Goal: Task Accomplishment & Management: Complete application form

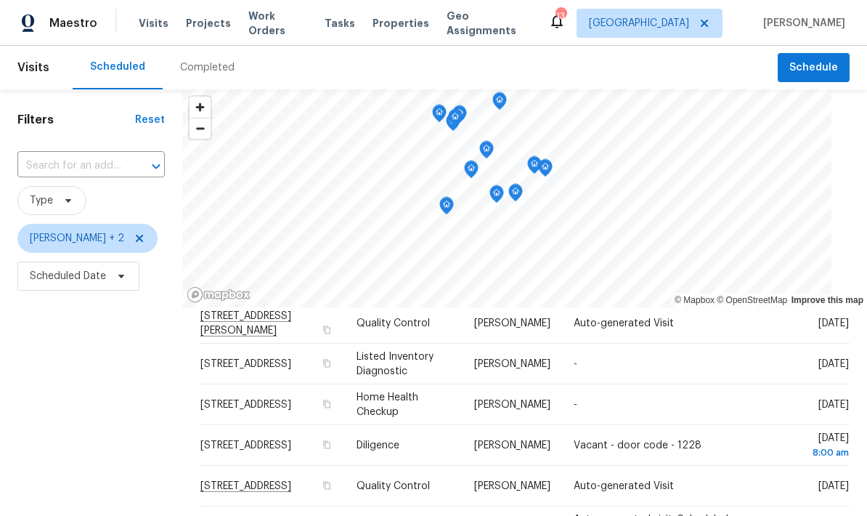
scroll to position [183, 0]
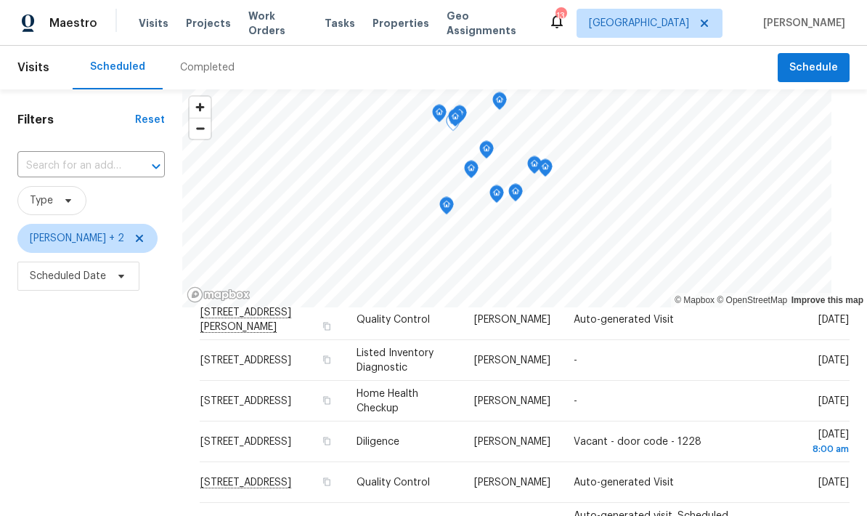
click at [442, 213] on icon "Map marker" at bounding box center [446, 206] width 13 height 17
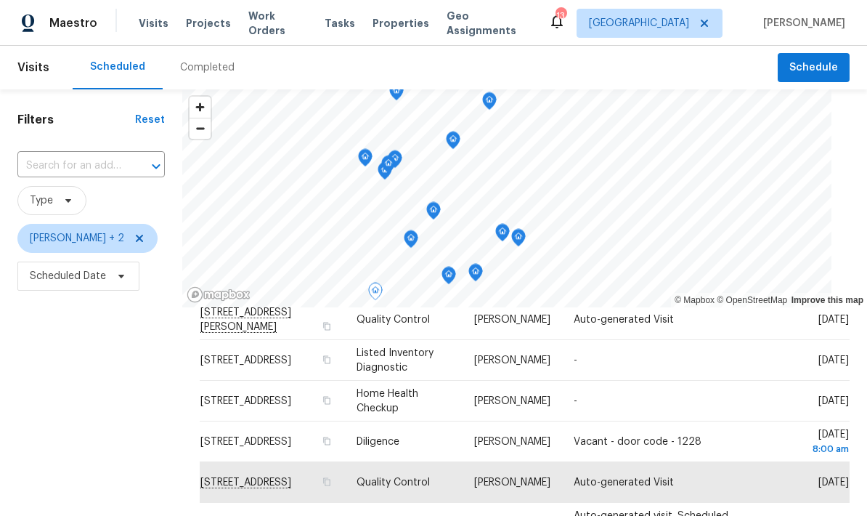
click at [408, 241] on icon "Map marker" at bounding box center [411, 239] width 13 height 17
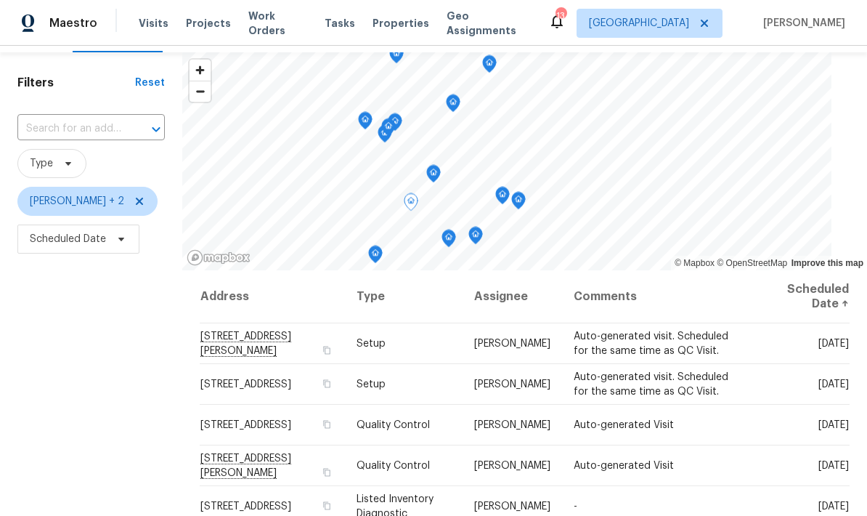
scroll to position [41, 0]
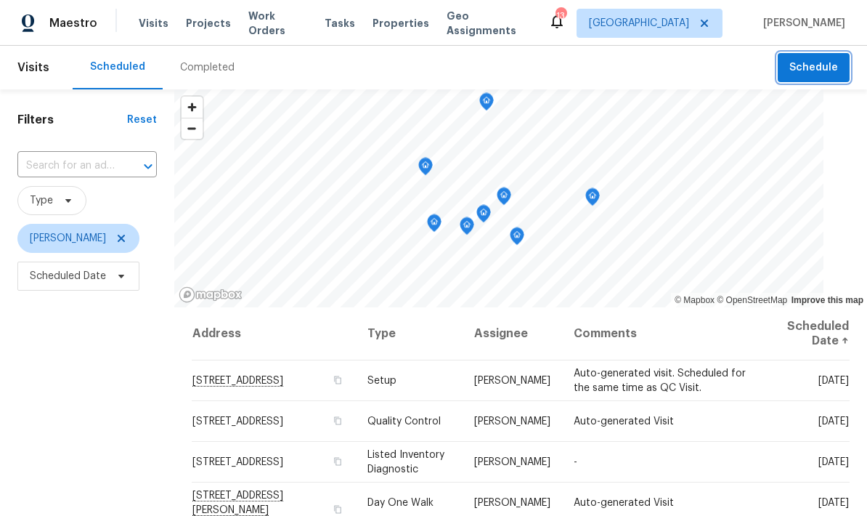
click at [796, 68] on span "Schedule" at bounding box center [814, 68] width 49 height 18
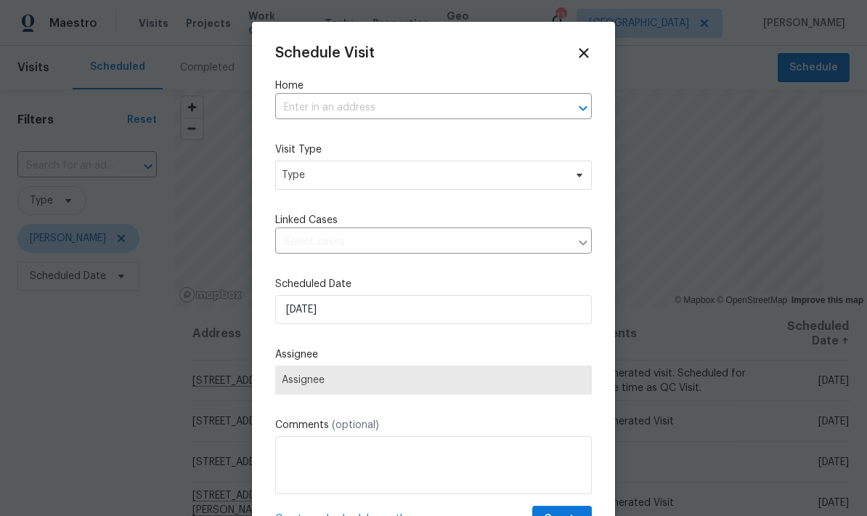
click at [301, 102] on input "text" at bounding box center [413, 108] width 276 height 23
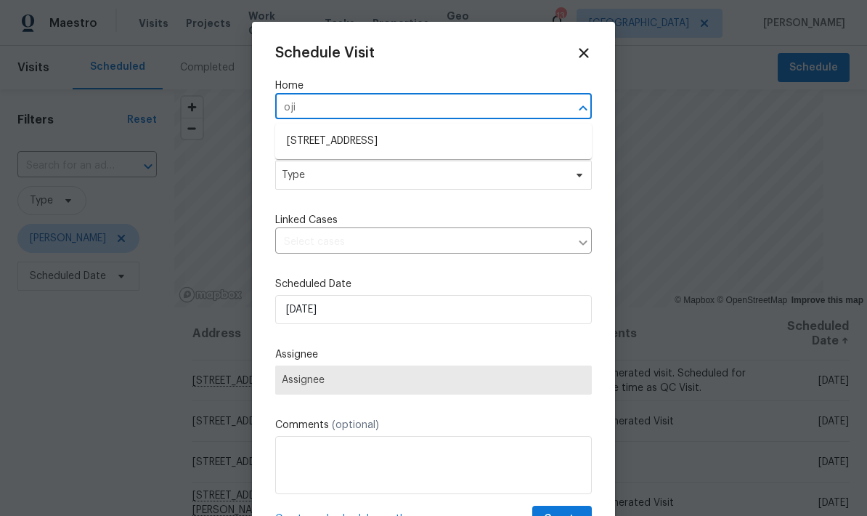
type input "ojib"
click at [315, 131] on li "5312 Ojibway Ave N, Oak Park Heights, MN 55082" at bounding box center [433, 141] width 317 height 25
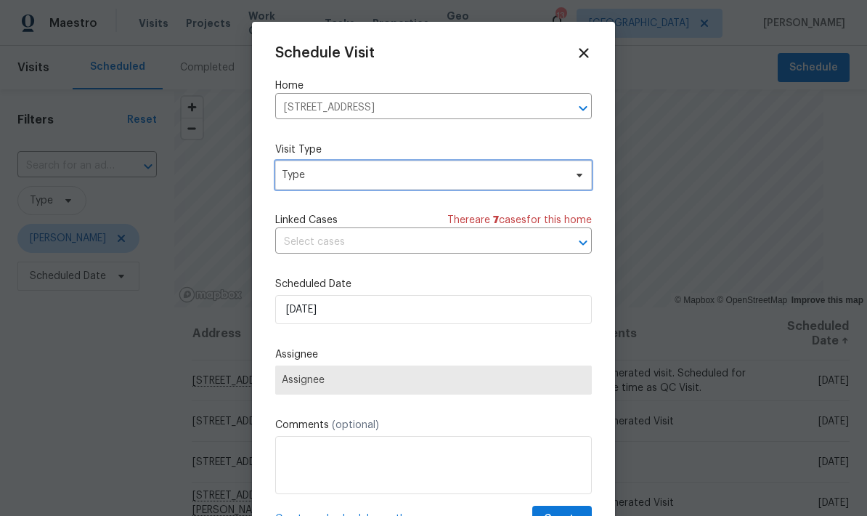
click at [298, 178] on span "Type" at bounding box center [423, 175] width 283 height 15
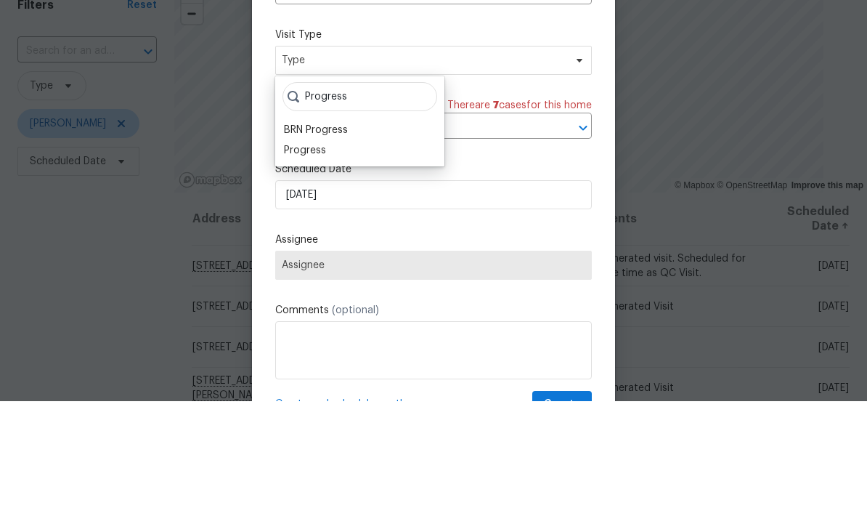
type input "Progress"
click at [318, 258] on div "Progress" at bounding box center [305, 265] width 42 height 15
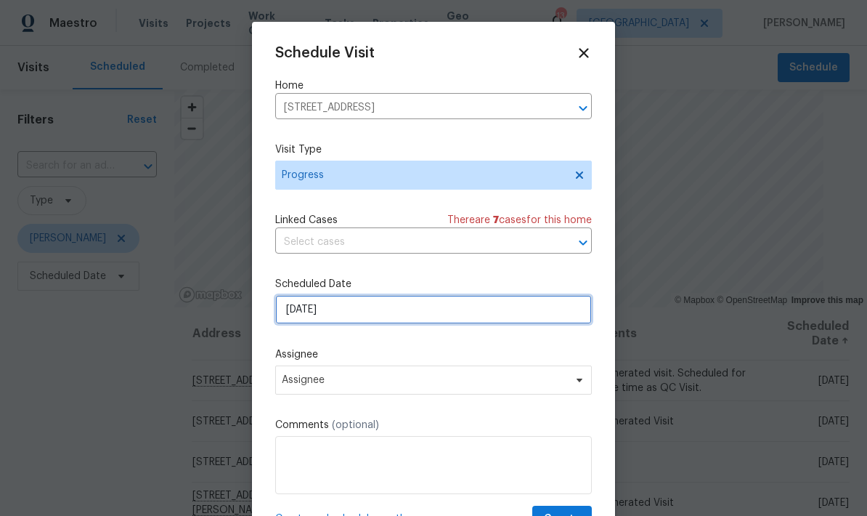
click at [465, 324] on input "10/5/2025" at bounding box center [433, 309] width 317 height 29
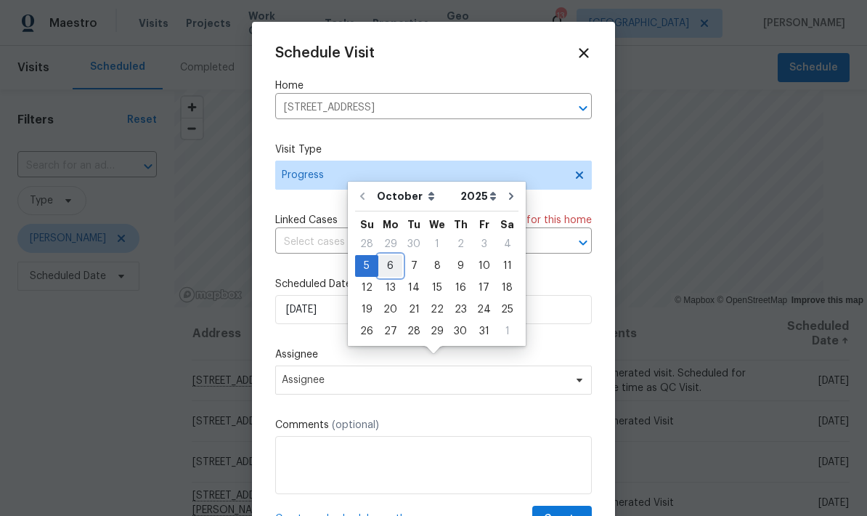
click at [389, 256] on div "6" at bounding box center [390, 266] width 24 height 20
type input "10/6/2025"
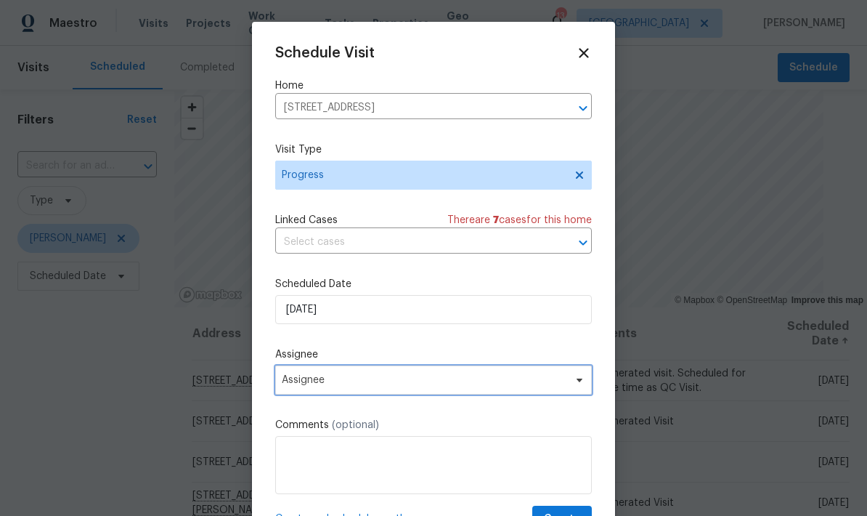
click at [559, 385] on span "Assignee" at bounding box center [424, 380] width 285 height 12
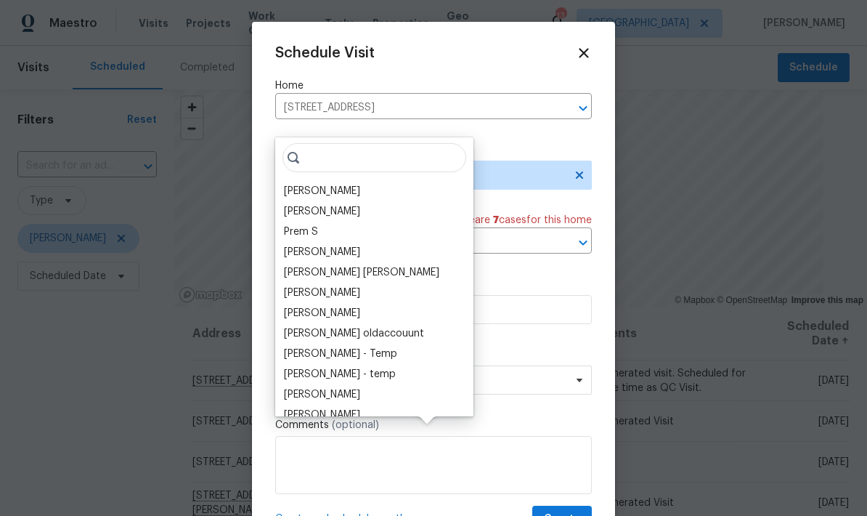
click at [357, 181] on div "[PERSON_NAME]" at bounding box center [375, 191] width 190 height 20
click at [351, 181] on div "[PERSON_NAME]" at bounding box center [375, 191] width 190 height 20
click at [325, 184] on div "[PERSON_NAME]" at bounding box center [322, 191] width 76 height 15
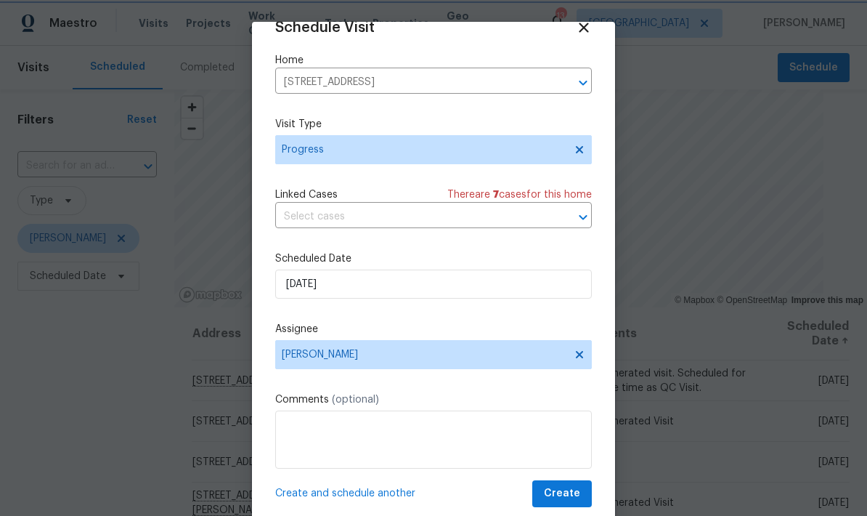
scroll to position [28, 0]
click at [429, 431] on textarea at bounding box center [433, 439] width 317 height 58
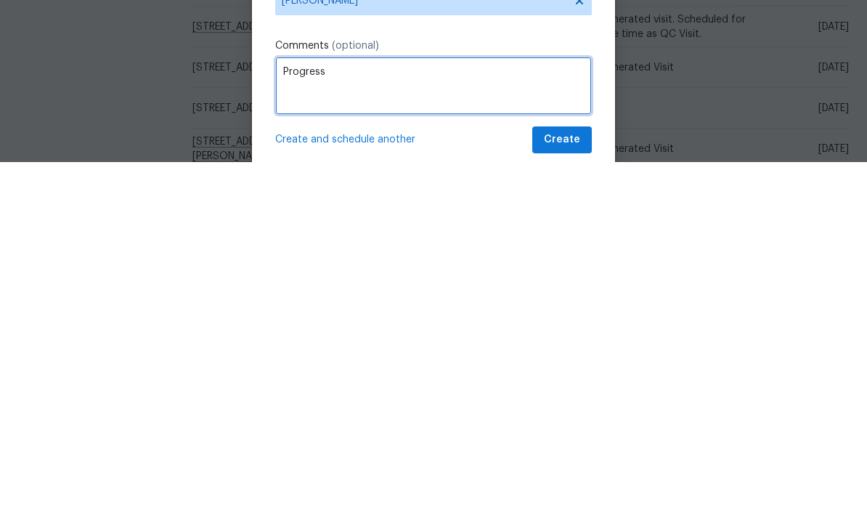
type textarea "Progress"
click at [400, 486] on span "Create and schedule another" at bounding box center [345, 493] width 140 height 15
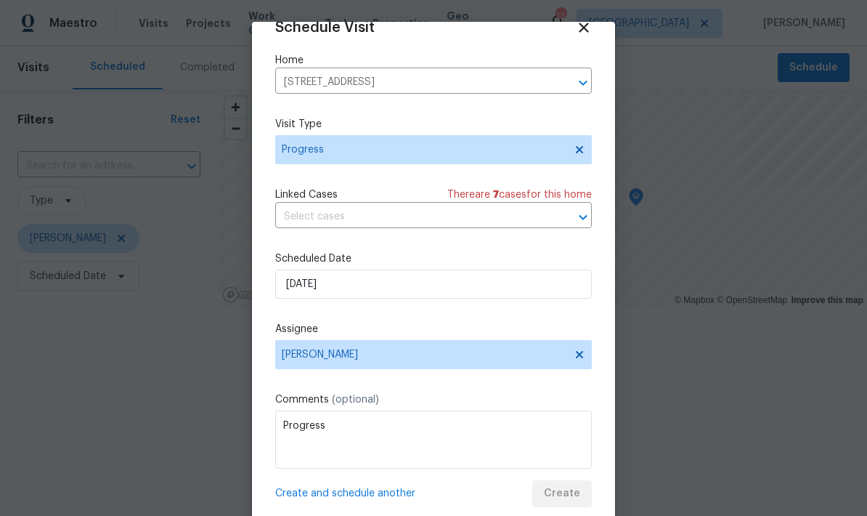
scroll to position [0, 0]
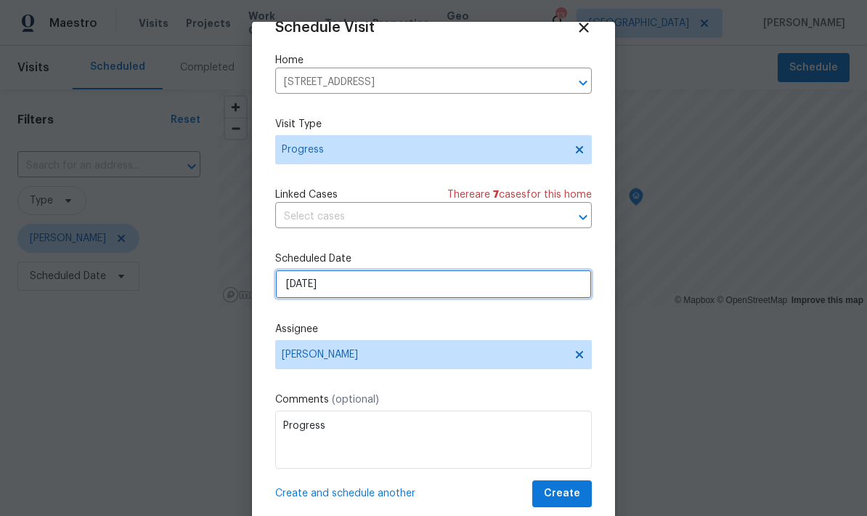
click at [436, 293] on input "10/6/2025" at bounding box center [433, 284] width 317 height 29
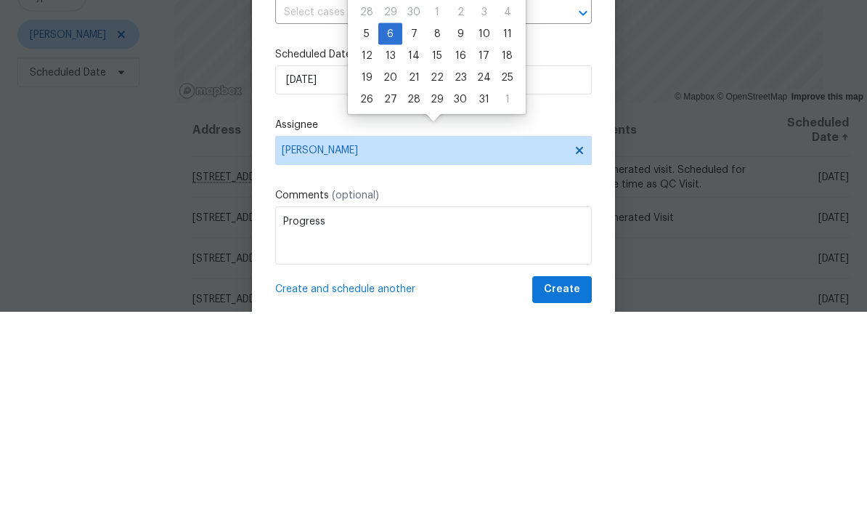
scroll to position [58, 0]
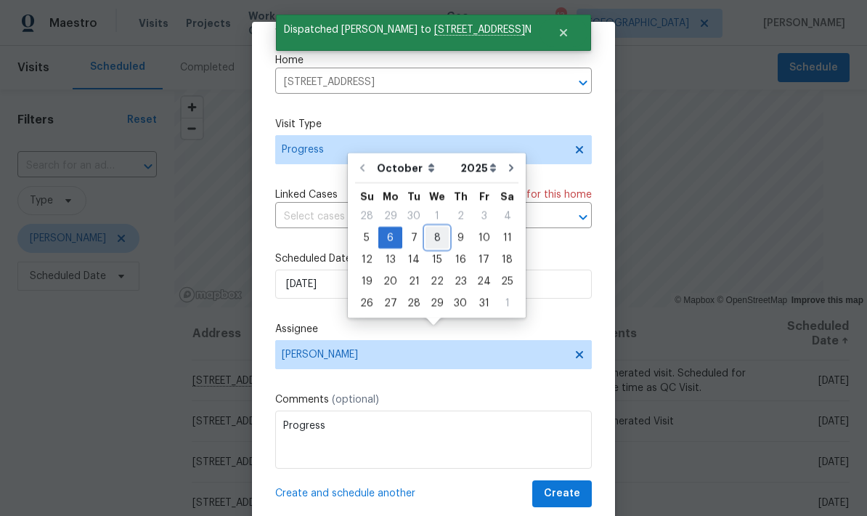
click at [438, 227] on div "8" at bounding box center [437, 237] width 23 height 20
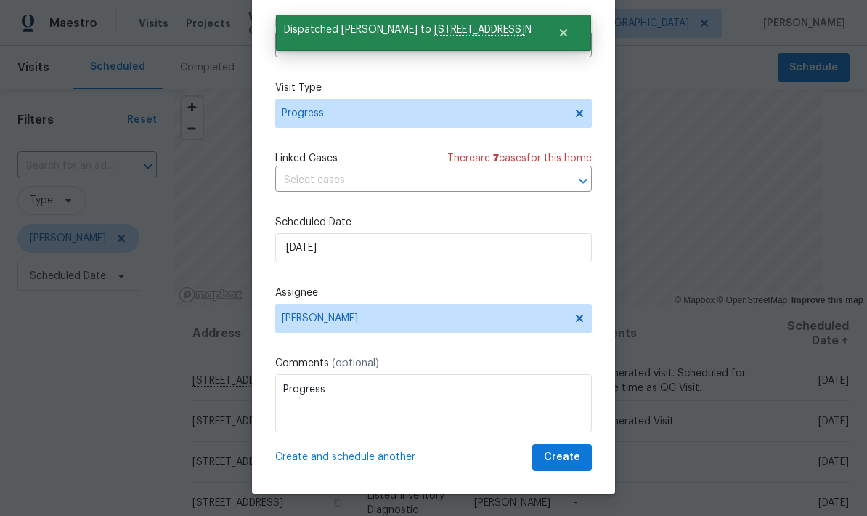
scroll to position [36, 0]
click at [380, 463] on span "Create and schedule another" at bounding box center [345, 457] width 140 height 15
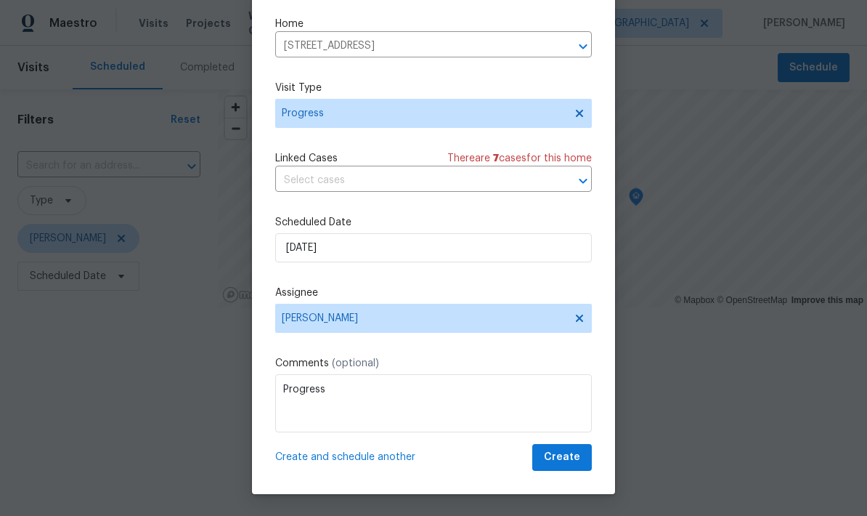
scroll to position [0, 0]
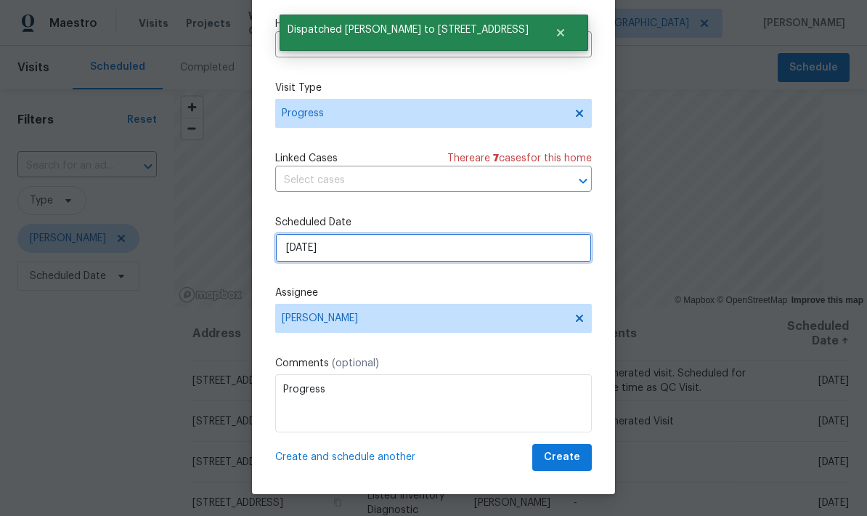
click at [359, 247] on input "10/8/2025" at bounding box center [433, 247] width 317 height 29
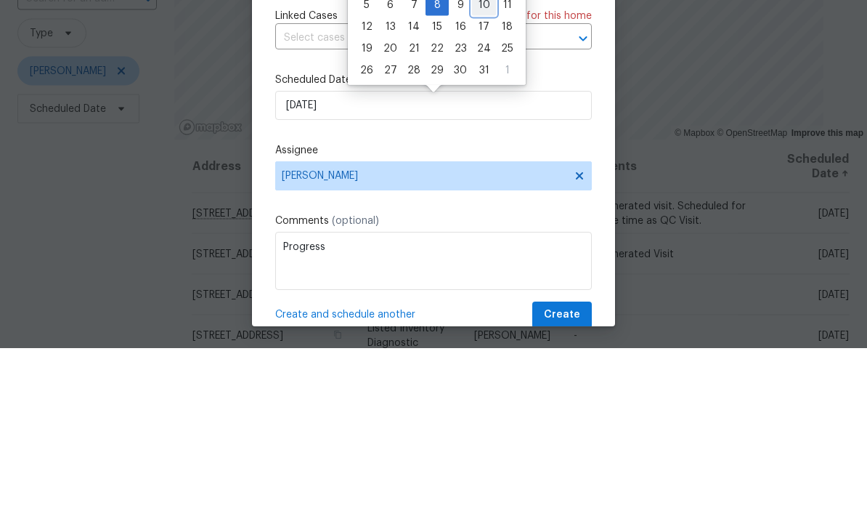
click at [486, 162] on div "10" at bounding box center [484, 172] width 24 height 20
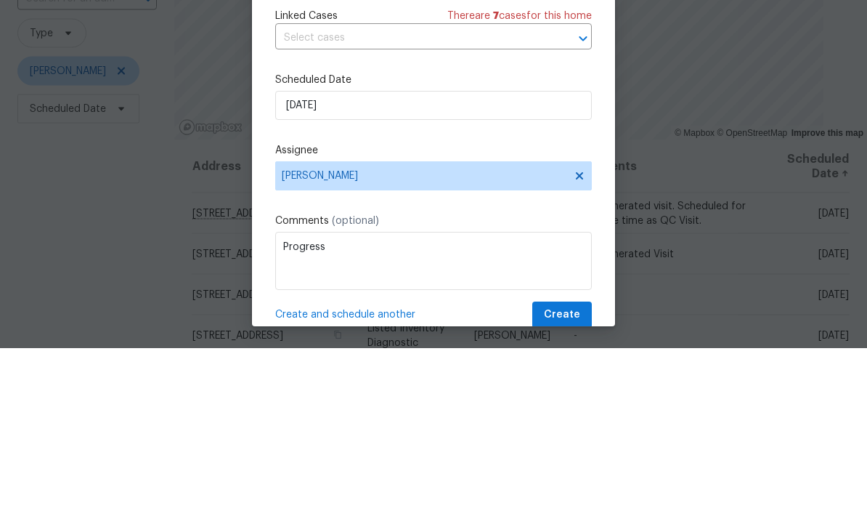
scroll to position [58, 0]
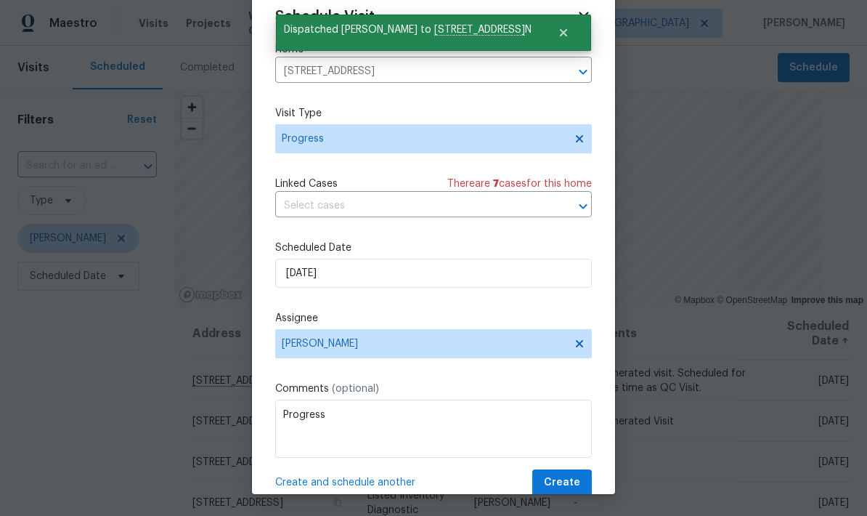
click at [398, 489] on span "Create and schedule another" at bounding box center [345, 482] width 140 height 15
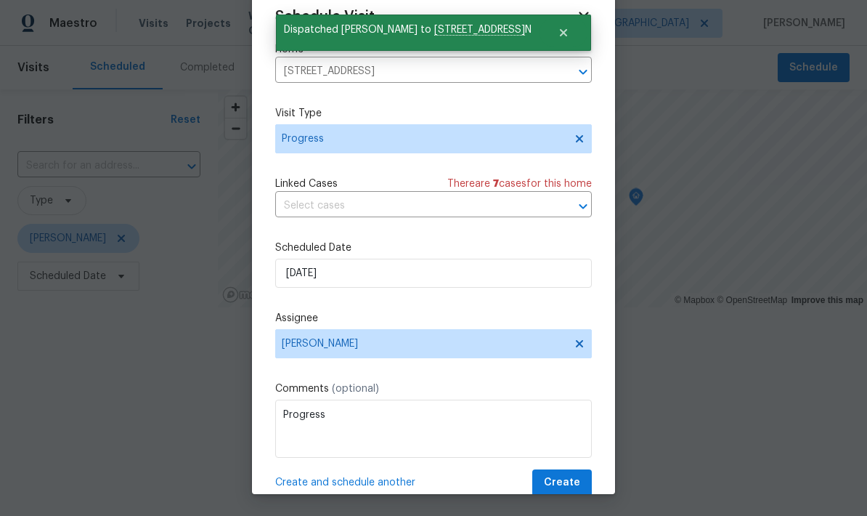
scroll to position [0, 0]
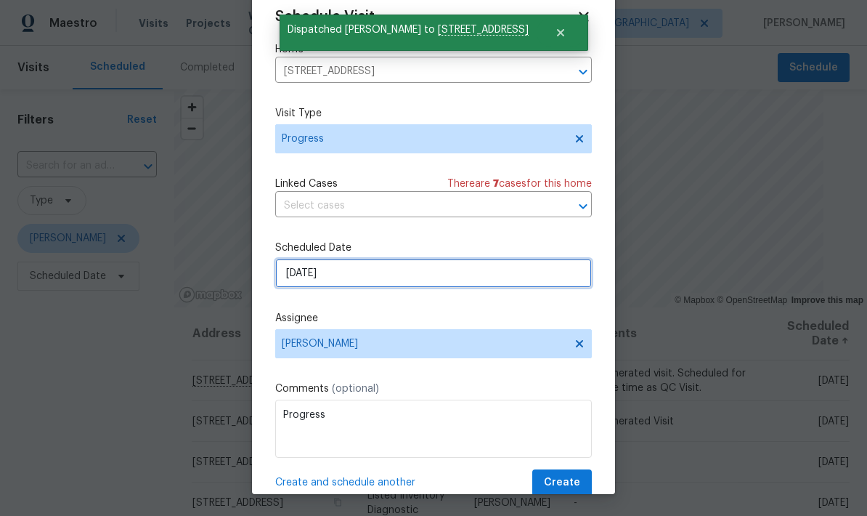
click at [370, 280] on input "10/10/2025" at bounding box center [433, 273] width 317 height 29
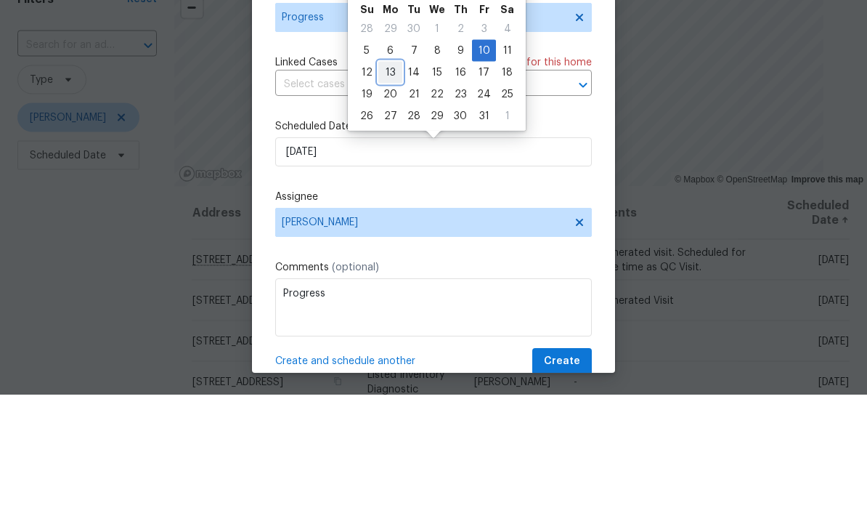
click at [392, 183] on div "13" at bounding box center [390, 193] width 24 height 20
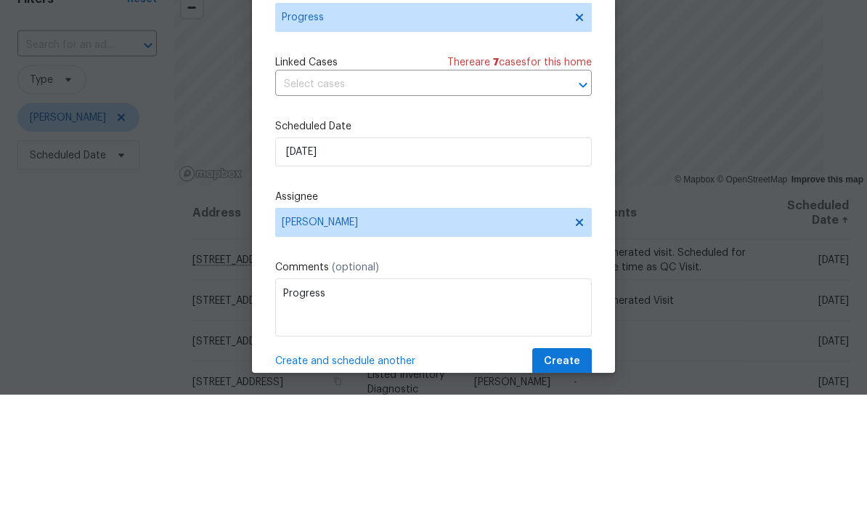
scroll to position [58, 0]
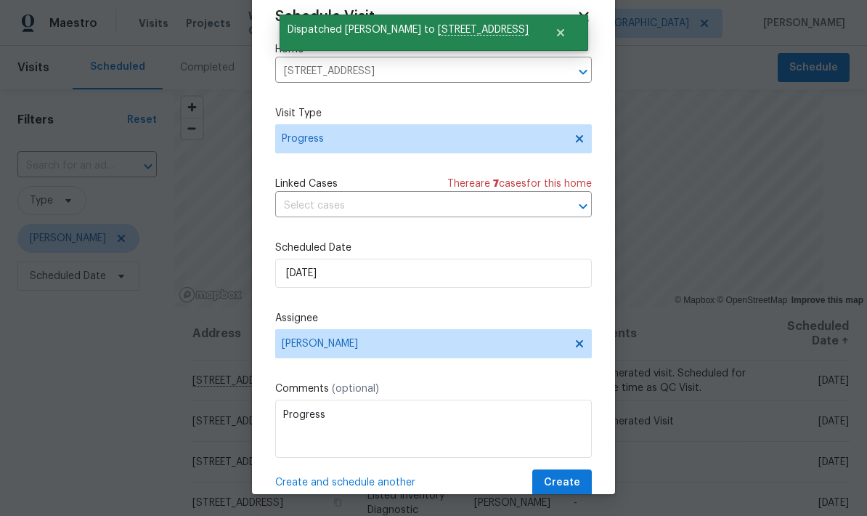
click at [381, 490] on span "Create and schedule another" at bounding box center [345, 482] width 140 height 15
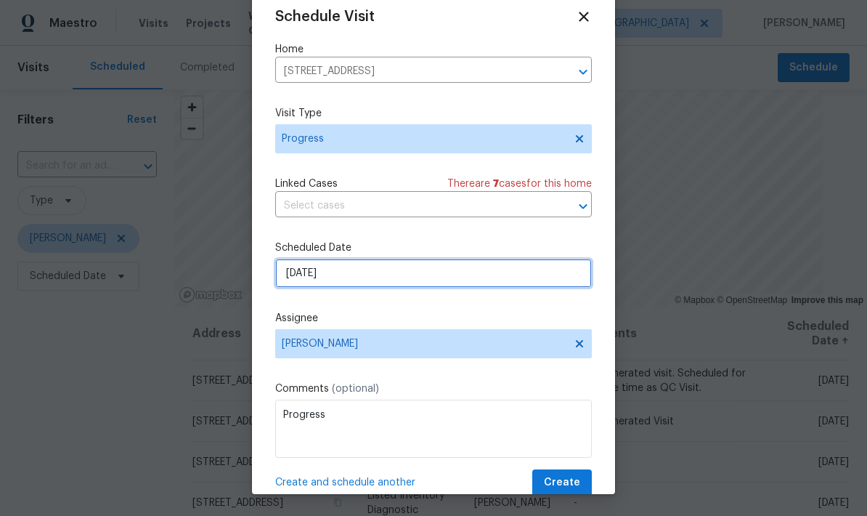
click at [395, 278] on input "10/13/2025" at bounding box center [433, 273] width 317 height 29
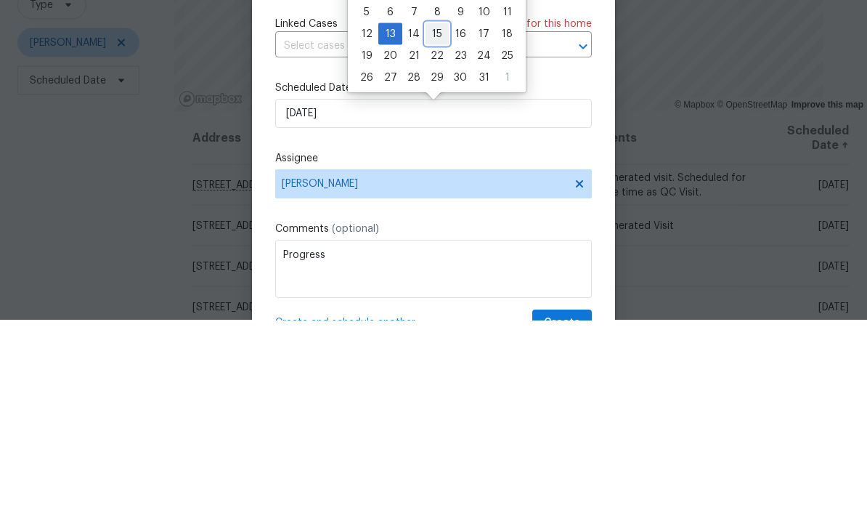
click at [440, 219] on div "15" at bounding box center [437, 229] width 23 height 20
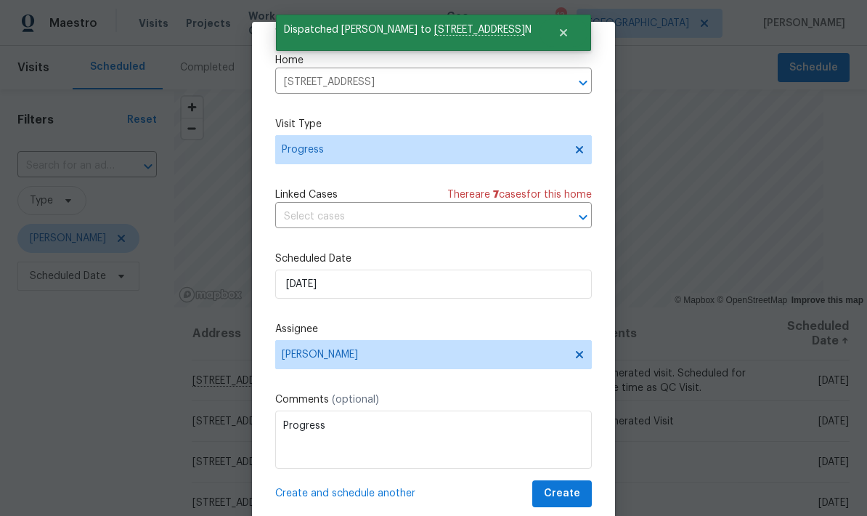
scroll to position [28, 0]
click at [373, 493] on span "Create and schedule another" at bounding box center [345, 493] width 140 height 15
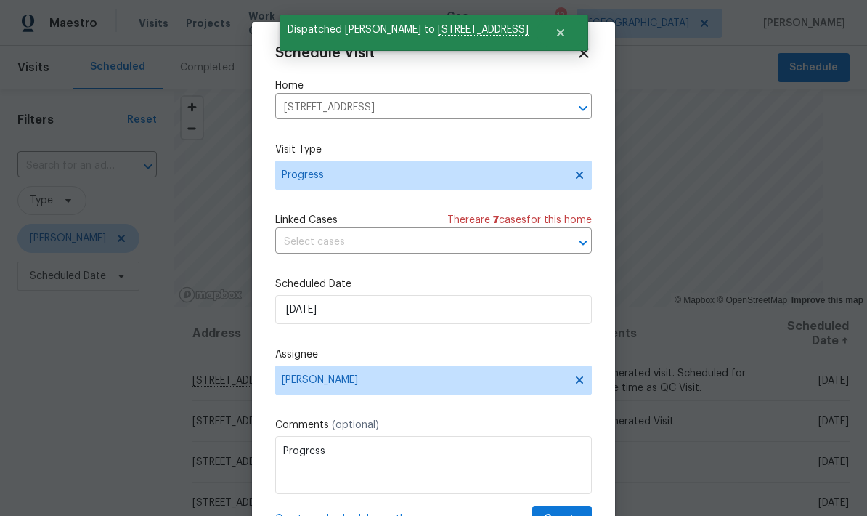
scroll to position [0, 0]
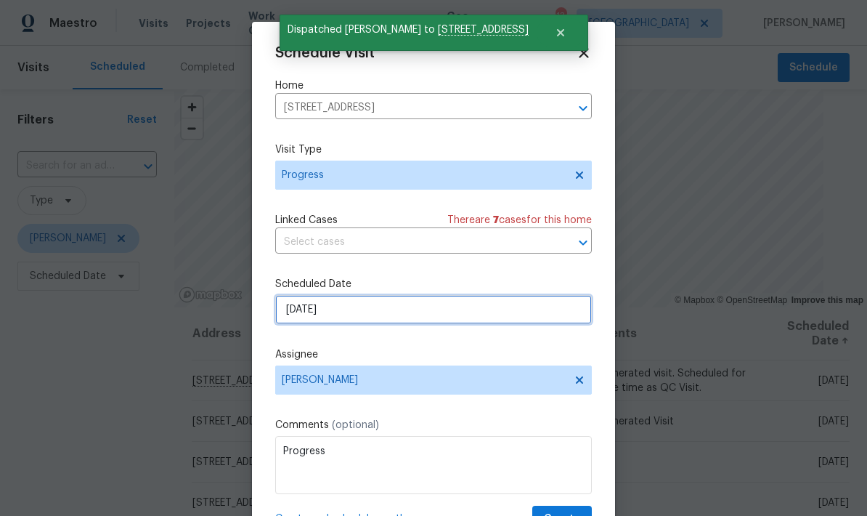
click at [397, 316] on input "10/15/2025" at bounding box center [433, 309] width 317 height 29
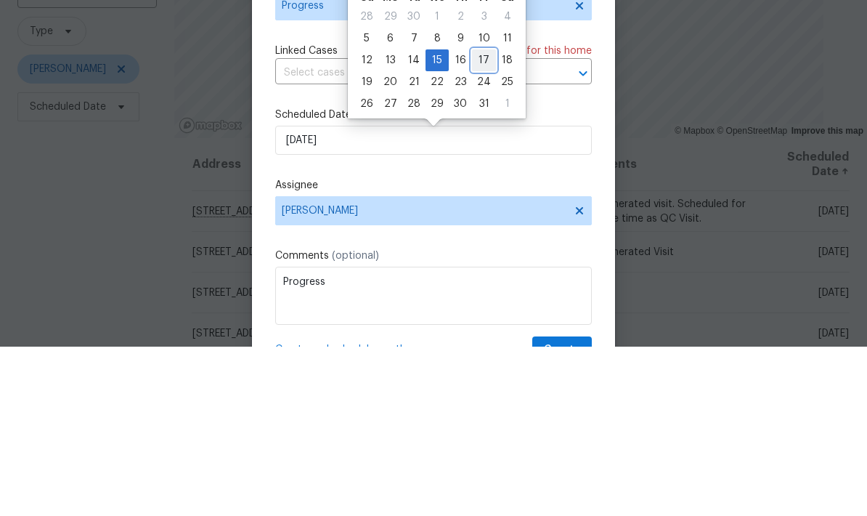
click at [482, 219] on div "17" at bounding box center [484, 229] width 24 height 20
type input "10/17/2025"
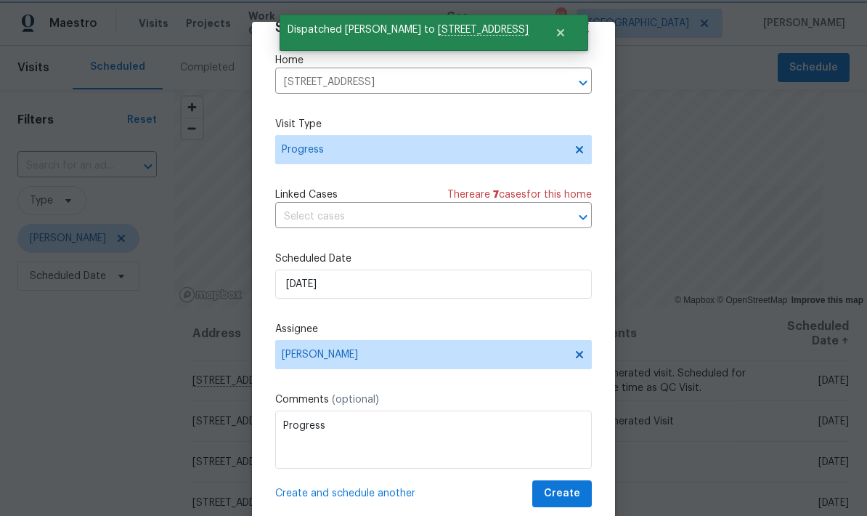
scroll to position [28, 0]
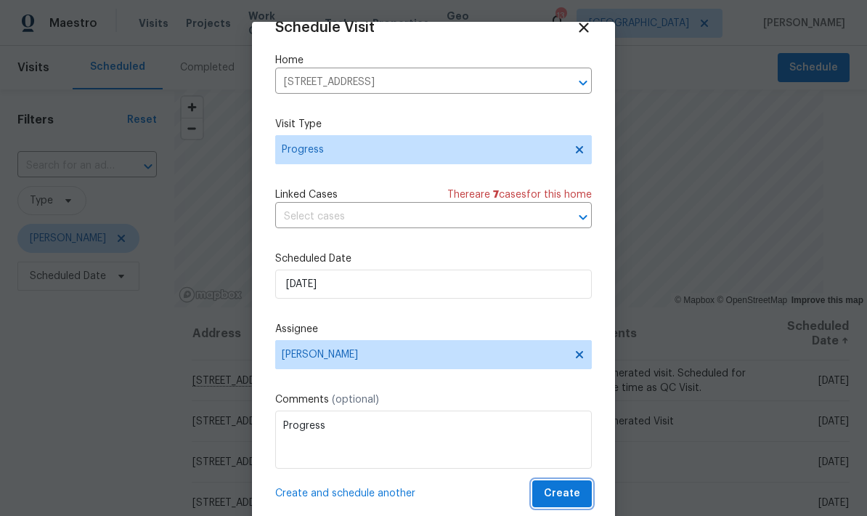
click at [580, 493] on span "Create" at bounding box center [562, 494] width 36 height 18
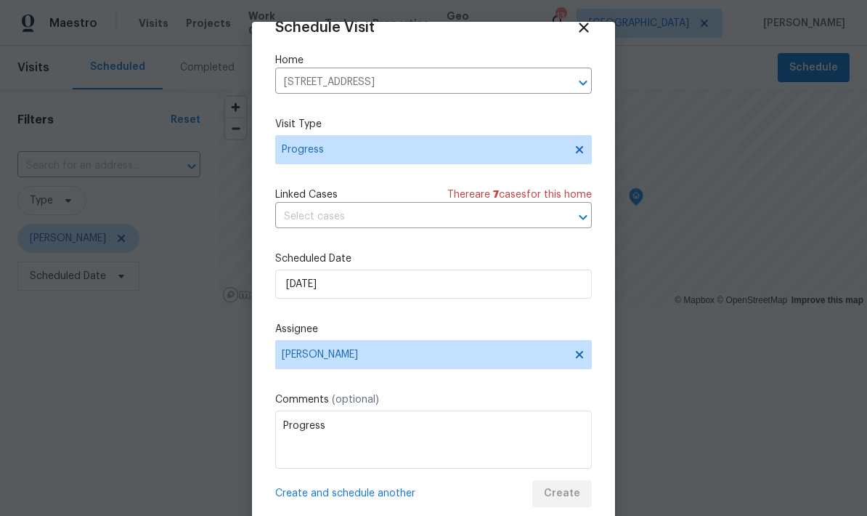
scroll to position [0, 0]
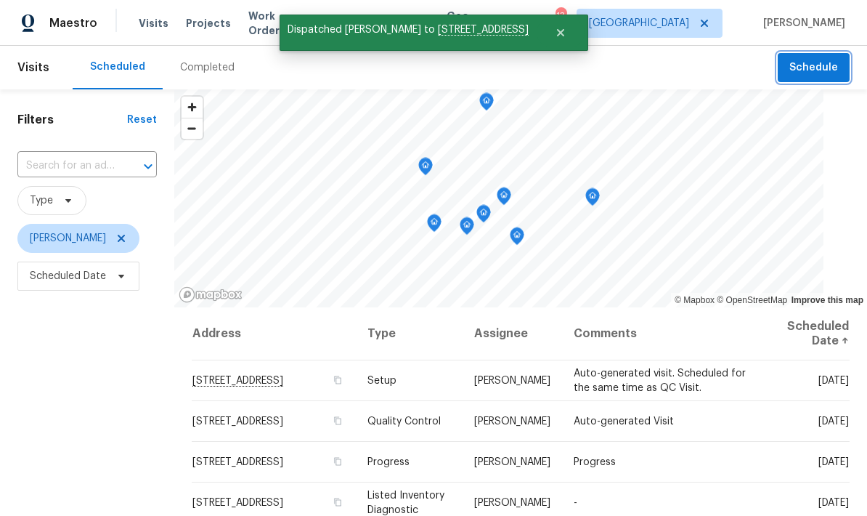
click at [806, 79] on button "Schedule" at bounding box center [814, 68] width 72 height 30
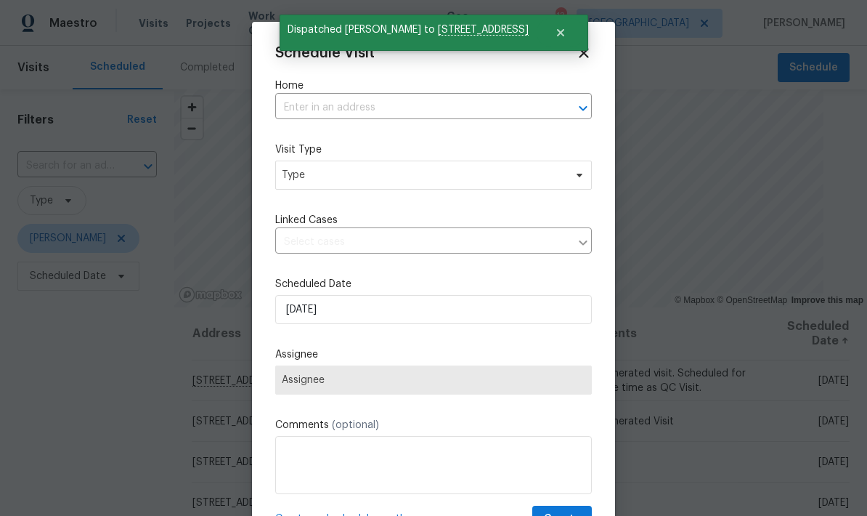
click at [307, 119] on input "text" at bounding box center [413, 108] width 276 height 23
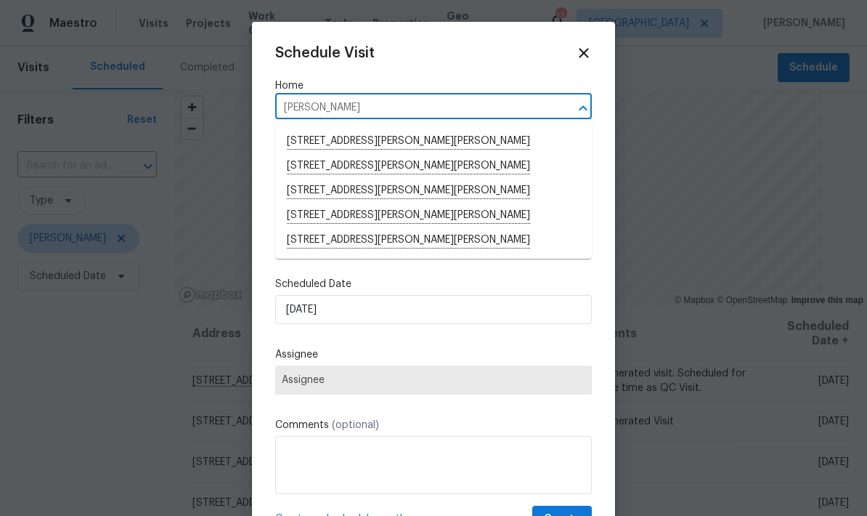
type input "Hoyt"
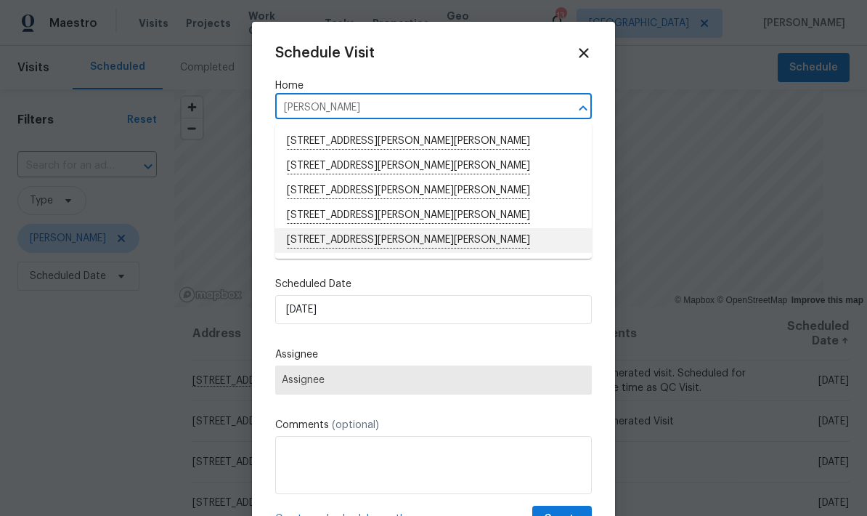
click at [399, 246] on li "[STREET_ADDRESS][PERSON_NAME][PERSON_NAME]" at bounding box center [433, 240] width 317 height 25
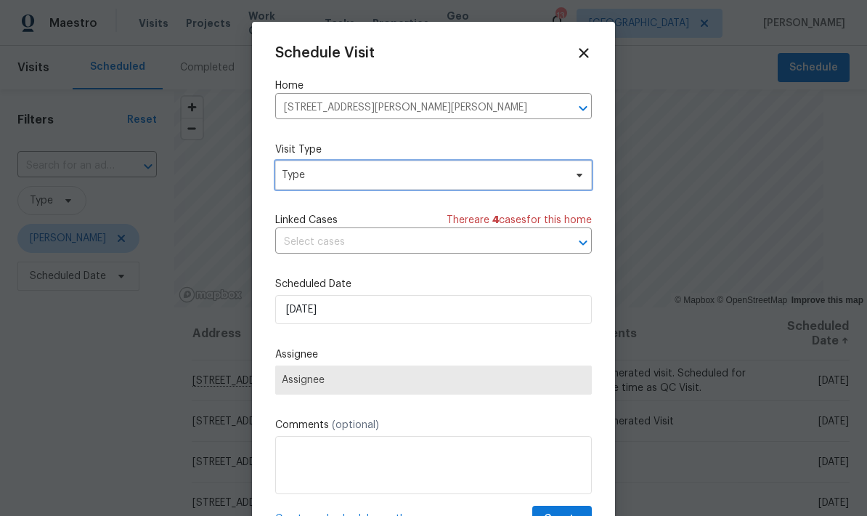
click at [528, 179] on span "Type" at bounding box center [423, 175] width 283 height 15
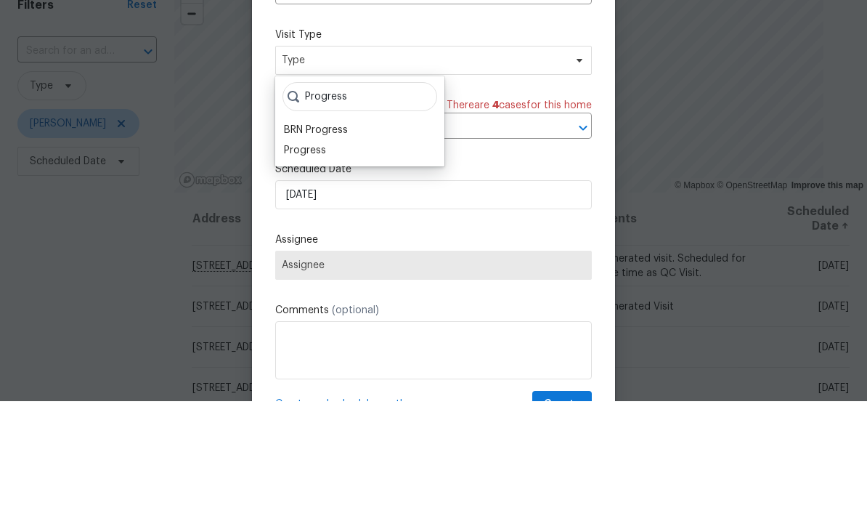
type input "Progress"
click at [318, 258] on div "Progress" at bounding box center [305, 265] width 42 height 15
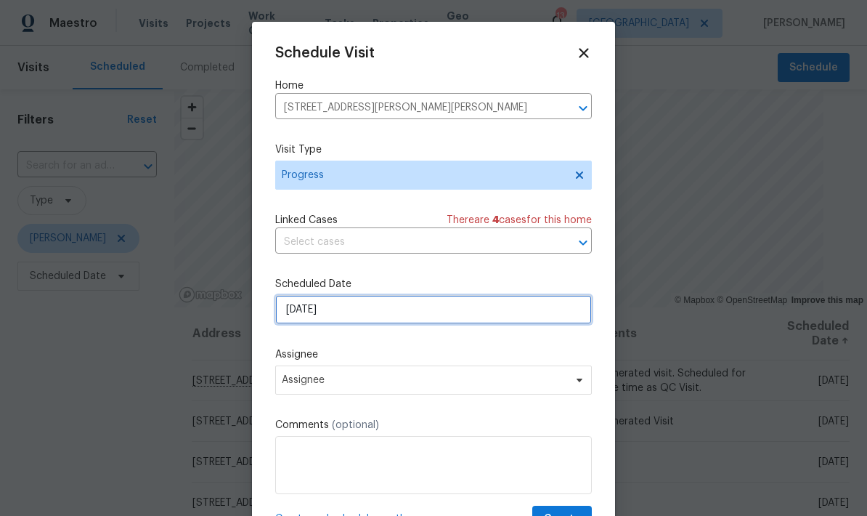
click at [519, 323] on input "10/5/2025" at bounding box center [433, 309] width 317 height 29
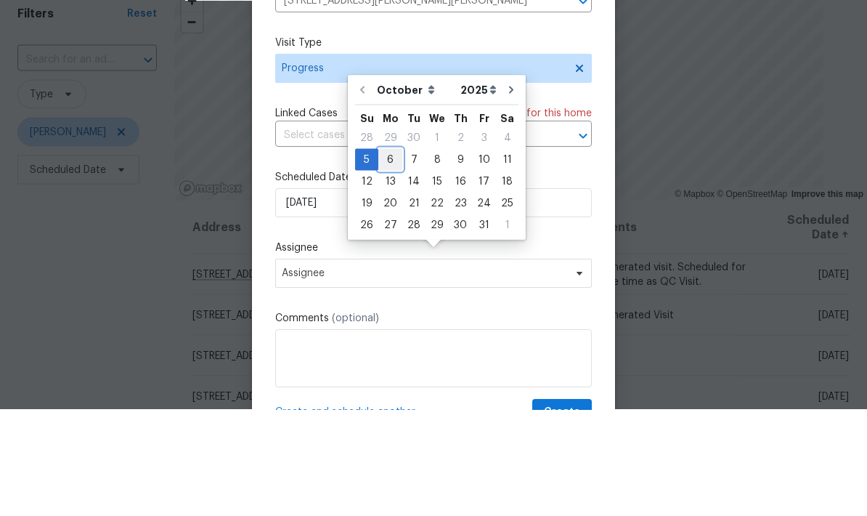
click at [390, 256] on div "6" at bounding box center [390, 266] width 24 height 20
type input "10/6/2025"
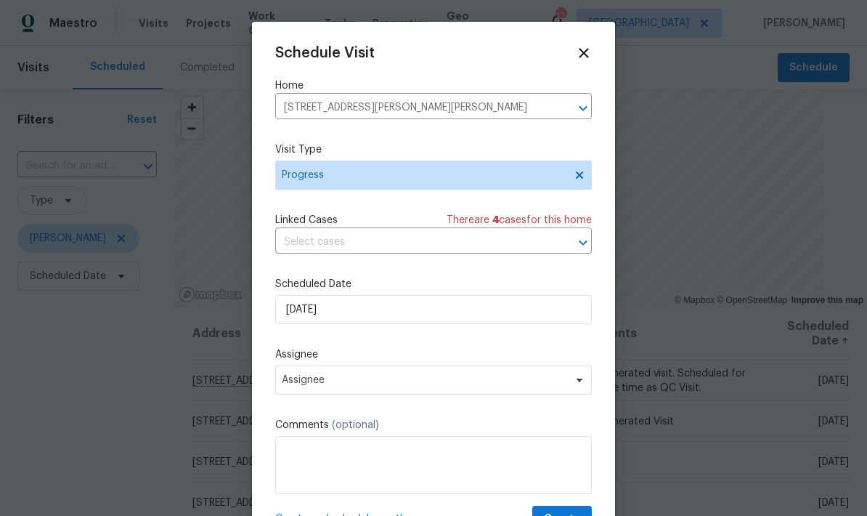
click at [483, 406] on div "Schedule Visit Home 1147 Hoyt Ave W, St. Paul, MN 55108 ​ Visit Type Progress L…" at bounding box center [433, 288] width 317 height 487
click at [427, 384] on span "Assignee" at bounding box center [424, 380] width 285 height 12
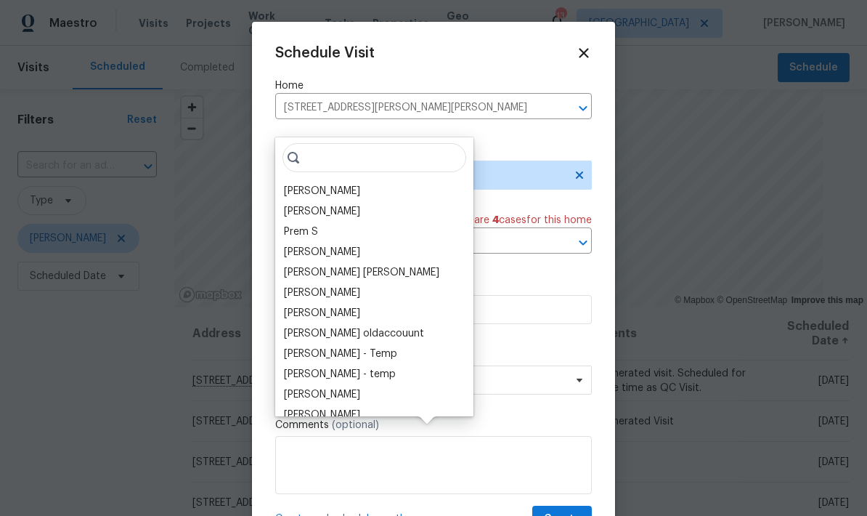
click at [340, 184] on div "[PERSON_NAME]" at bounding box center [322, 191] width 76 height 15
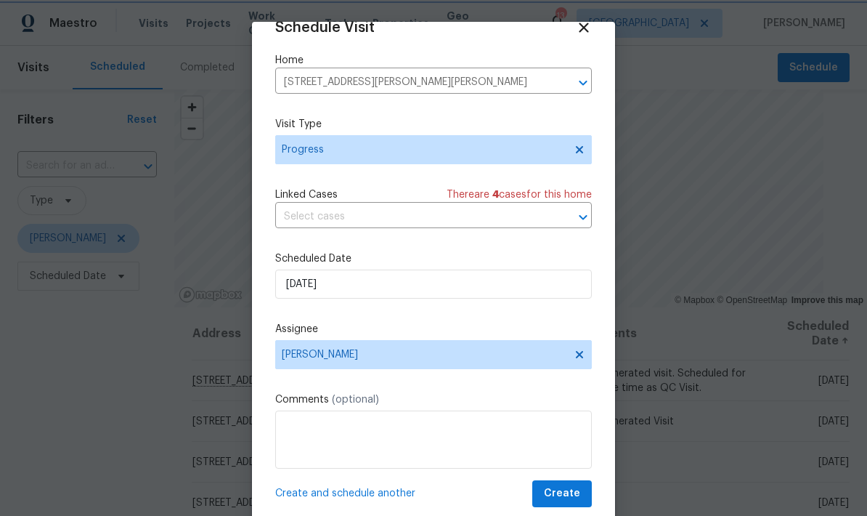
scroll to position [28, 0]
click at [403, 421] on textarea at bounding box center [433, 439] width 317 height 58
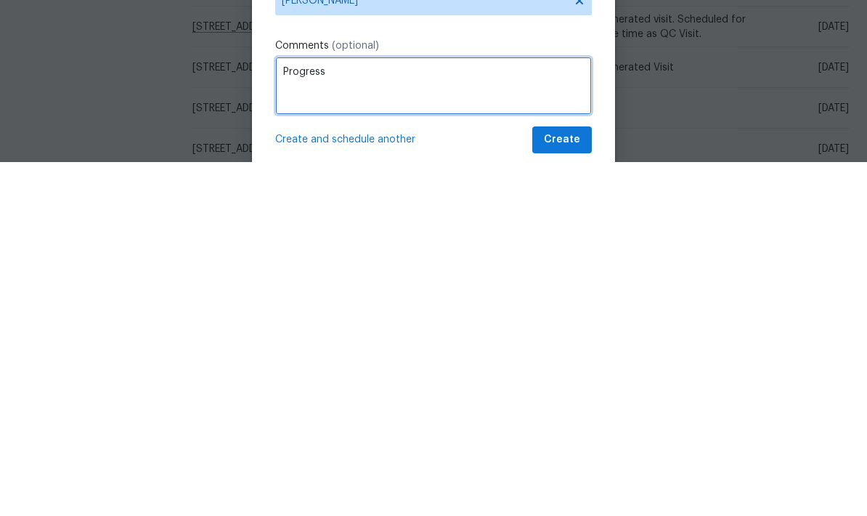
type textarea "Progress"
click at [398, 486] on span "Create and schedule another" at bounding box center [345, 493] width 140 height 15
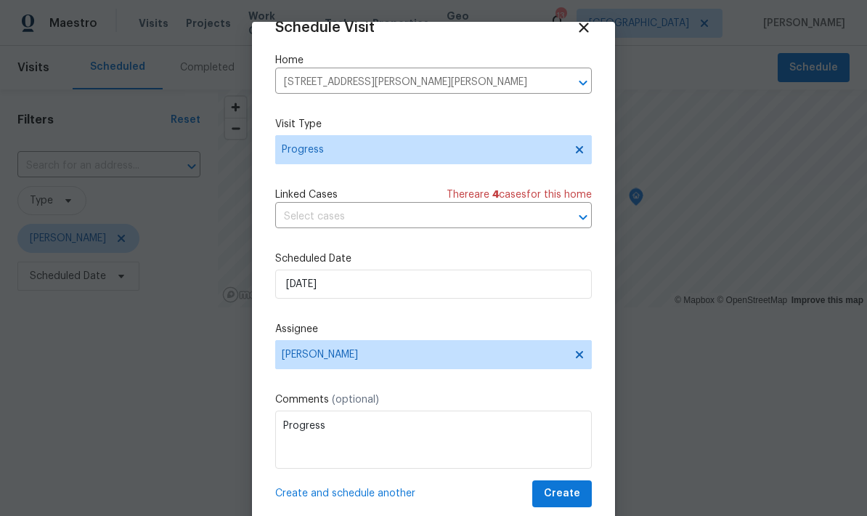
scroll to position [0, 0]
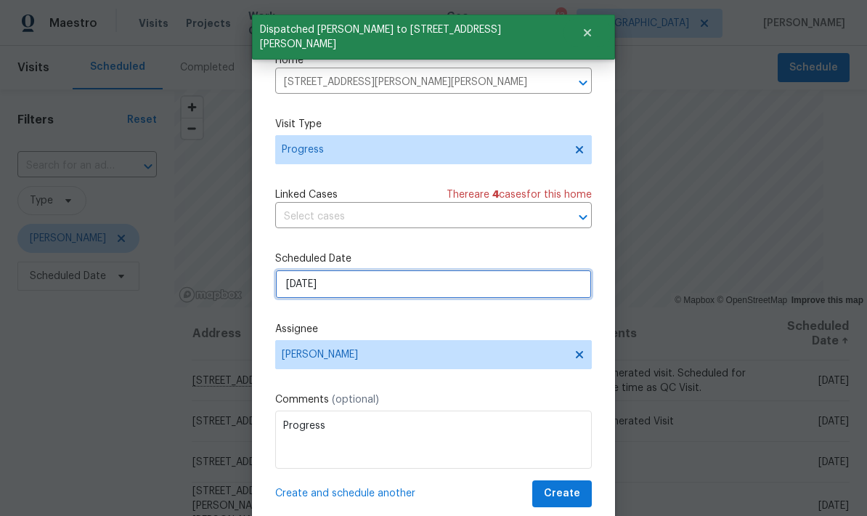
click at [394, 297] on input "10/6/2025" at bounding box center [433, 284] width 317 height 29
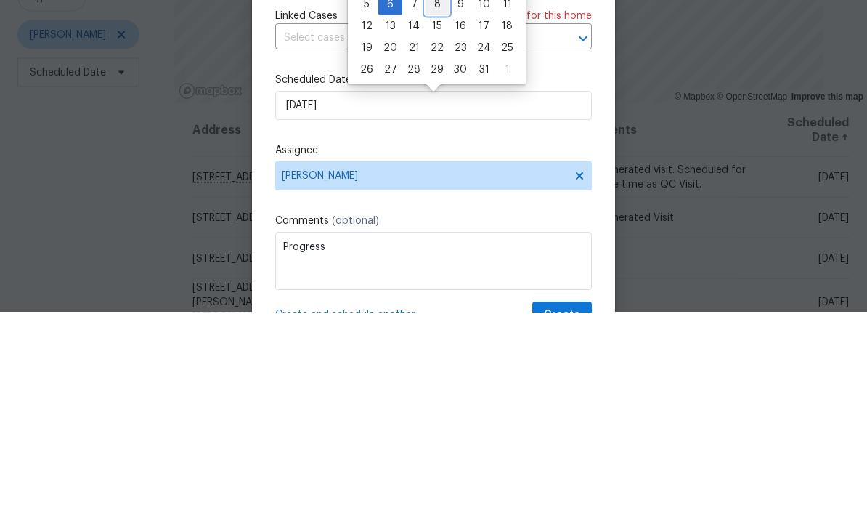
click at [436, 198] on div "8" at bounding box center [437, 208] width 23 height 20
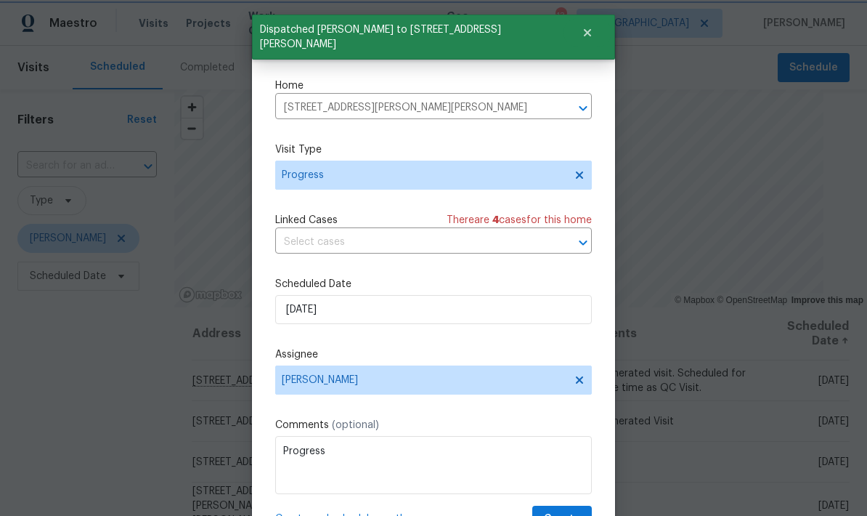
scroll to position [28, 0]
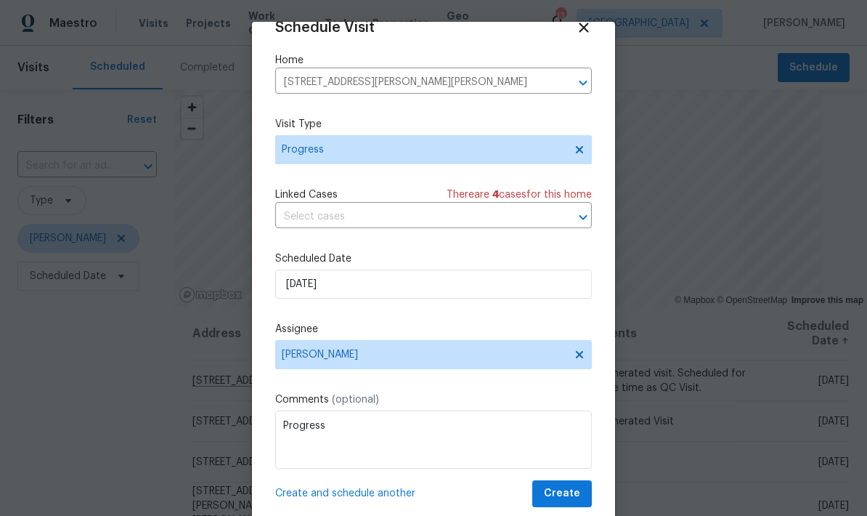
click at [378, 491] on span "Create and schedule another" at bounding box center [345, 493] width 140 height 15
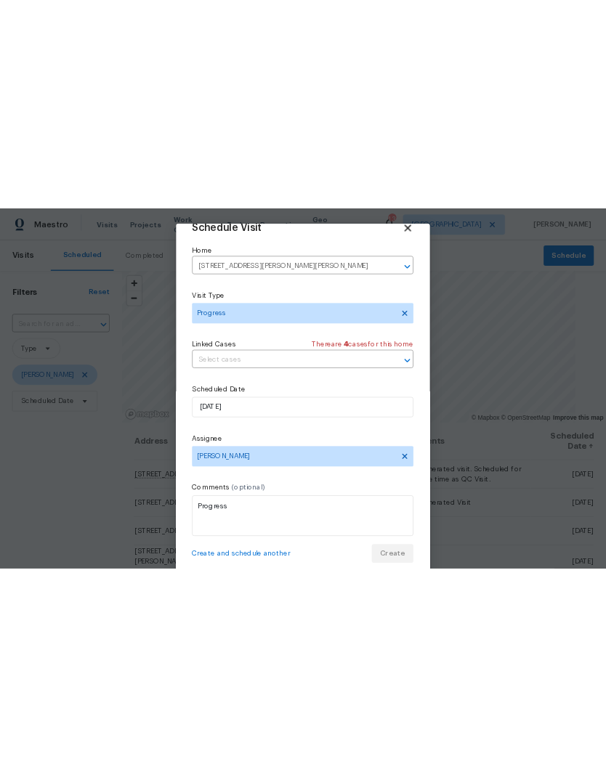
scroll to position [0, 0]
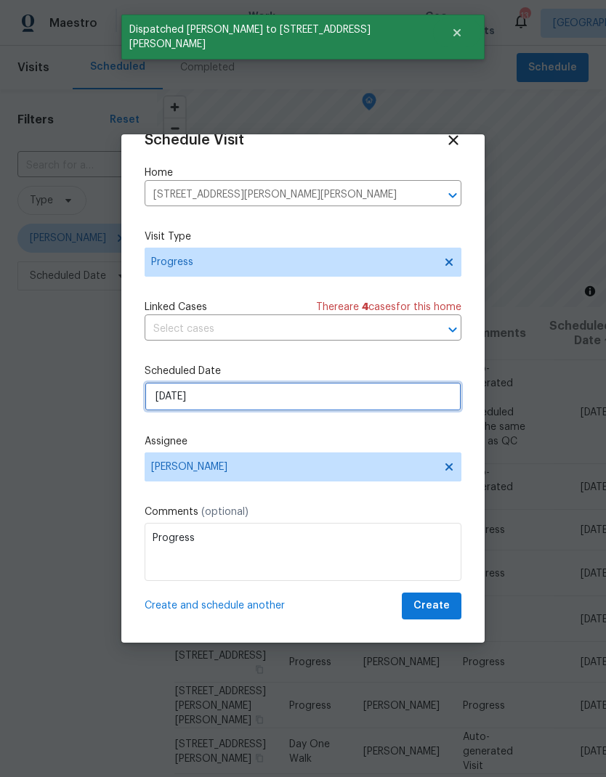
click at [174, 400] on input "10/8/2025" at bounding box center [303, 396] width 317 height 29
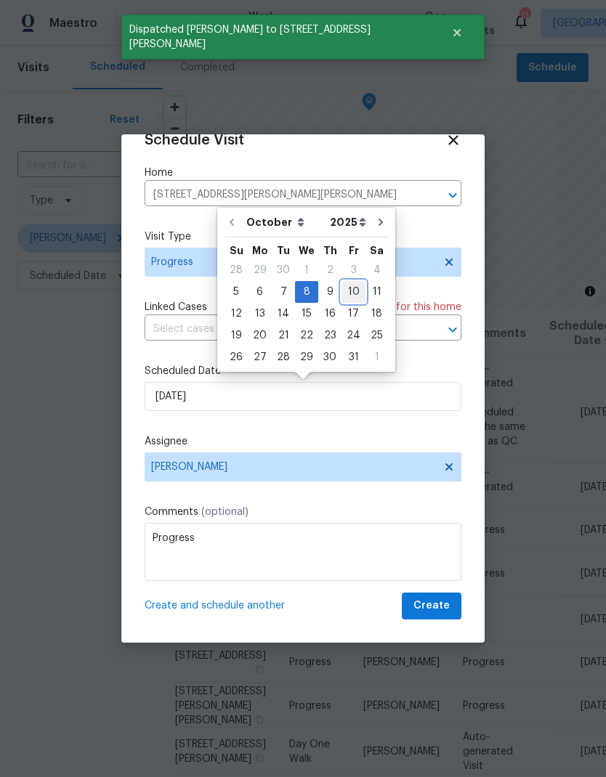
click at [344, 286] on div "10" at bounding box center [353, 292] width 24 height 20
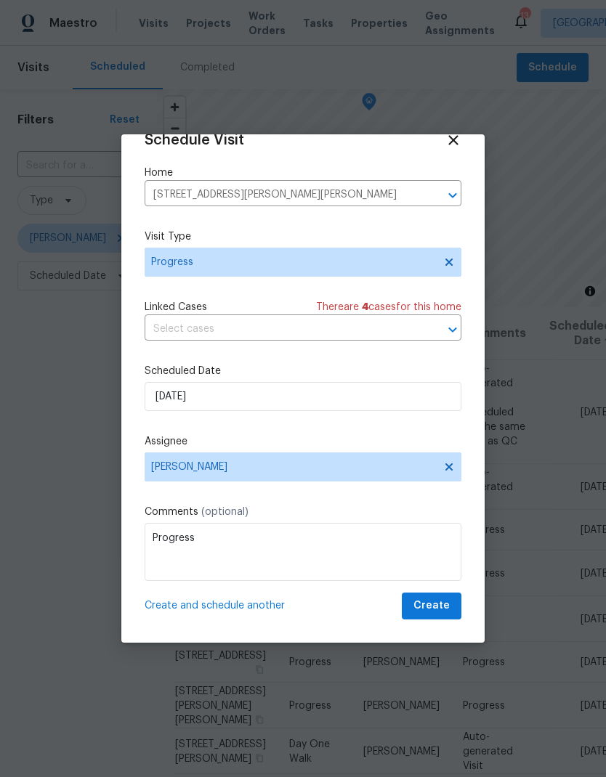
click at [184, 515] on span "Create and schedule another" at bounding box center [215, 606] width 140 height 15
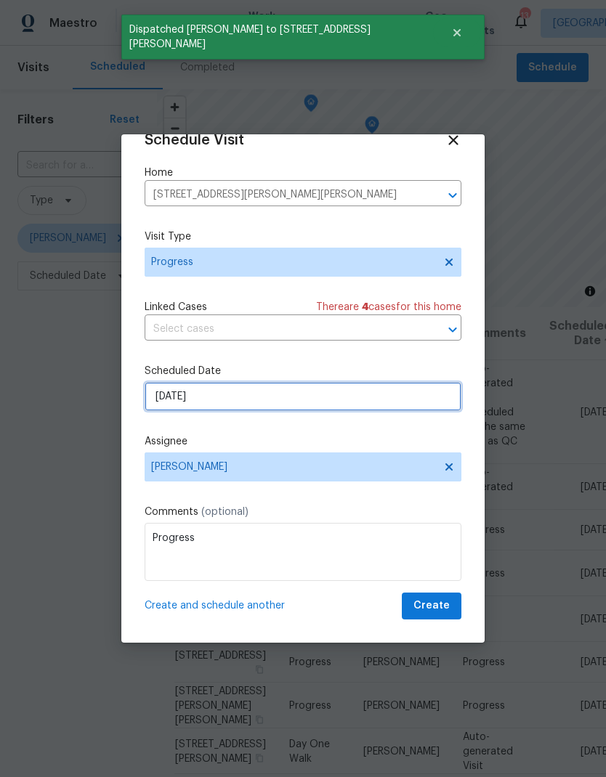
click at [170, 397] on input "10/10/2025" at bounding box center [303, 396] width 317 height 29
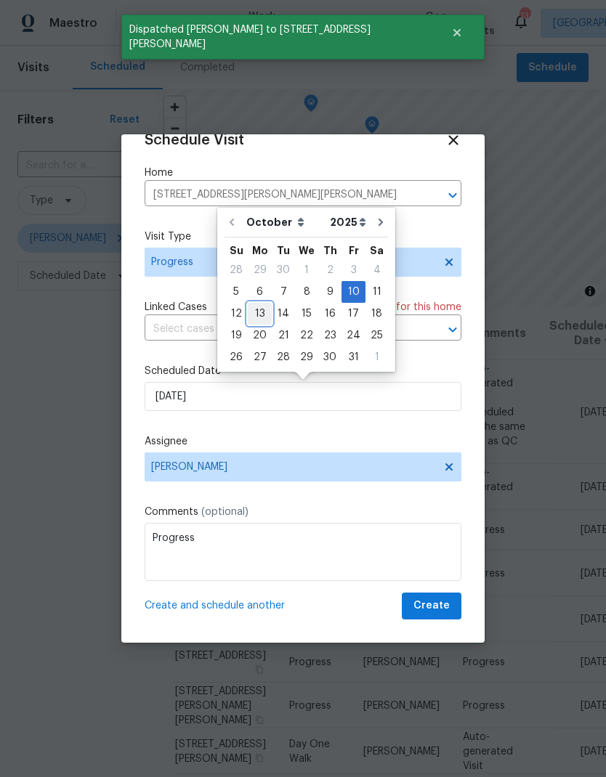
click at [255, 311] on div "13" at bounding box center [260, 314] width 24 height 20
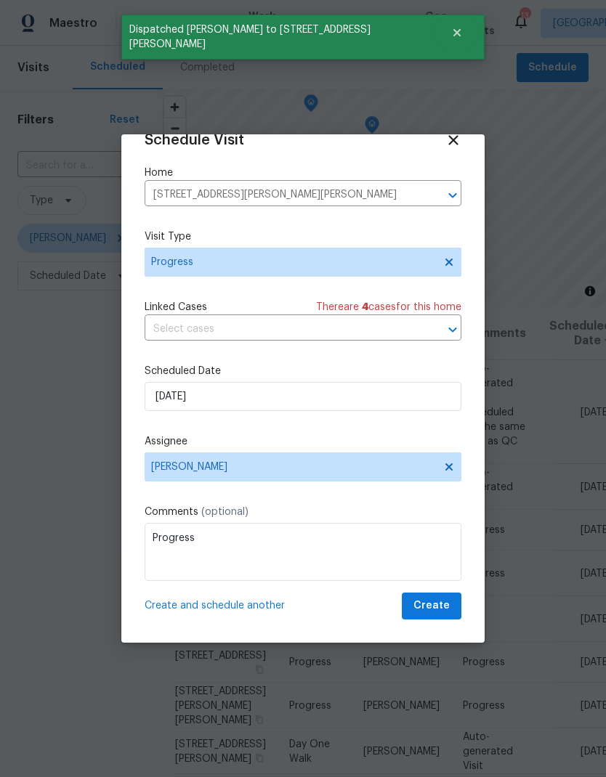
click at [187, 515] on span "Create and schedule another" at bounding box center [215, 606] width 140 height 15
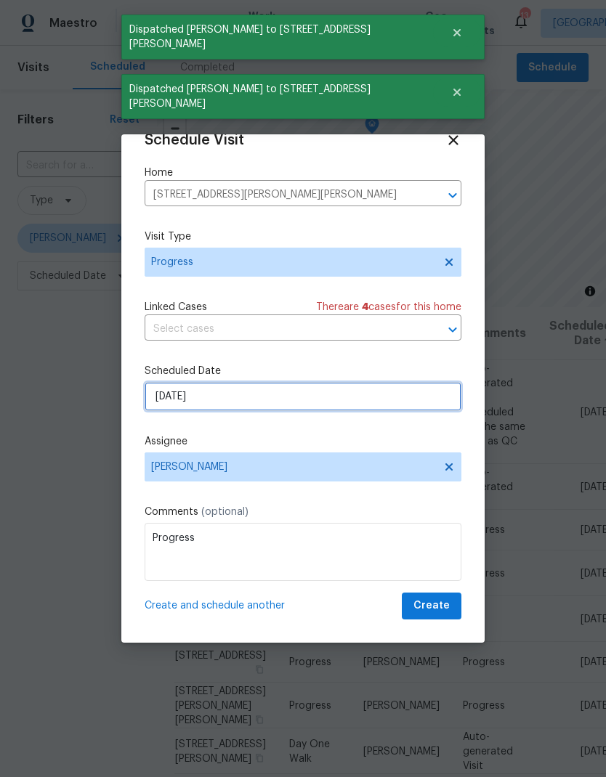
click at [182, 395] on input "10/13/2025" at bounding box center [303, 396] width 317 height 29
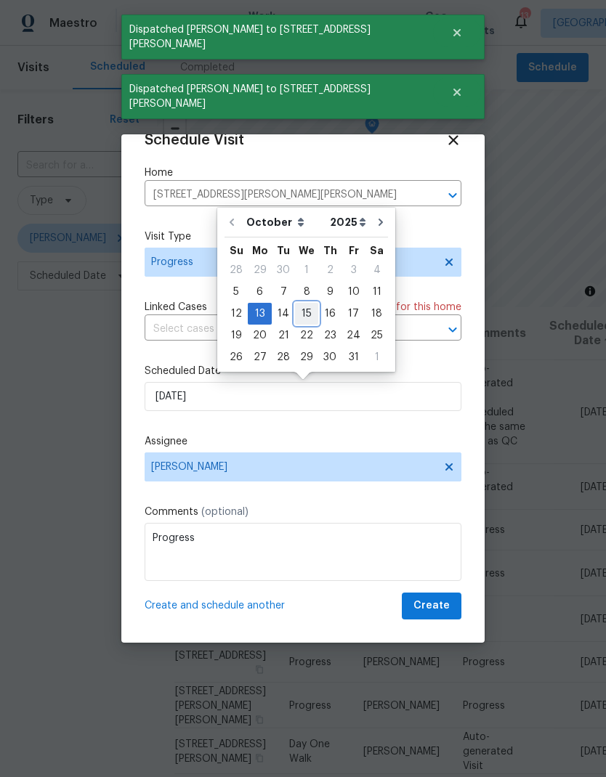
click at [303, 307] on div "15" at bounding box center [306, 314] width 23 height 20
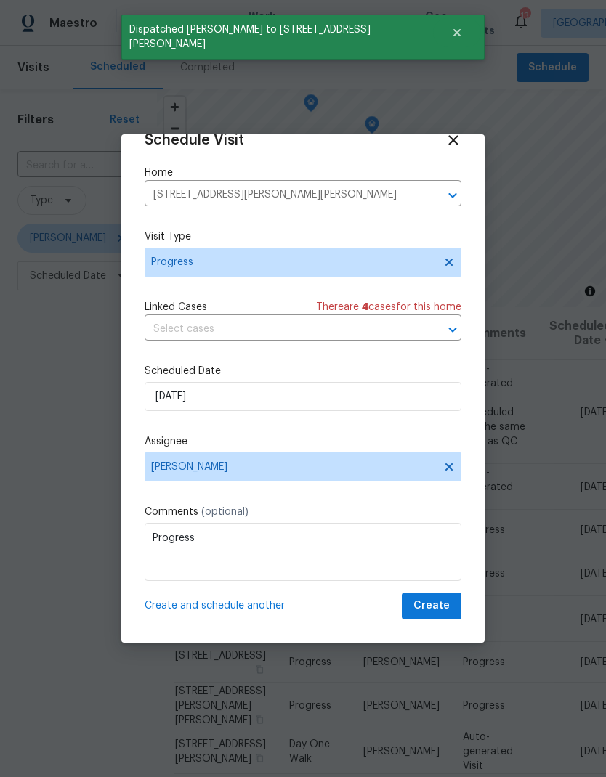
click at [214, 515] on span "Create and schedule another" at bounding box center [215, 606] width 140 height 15
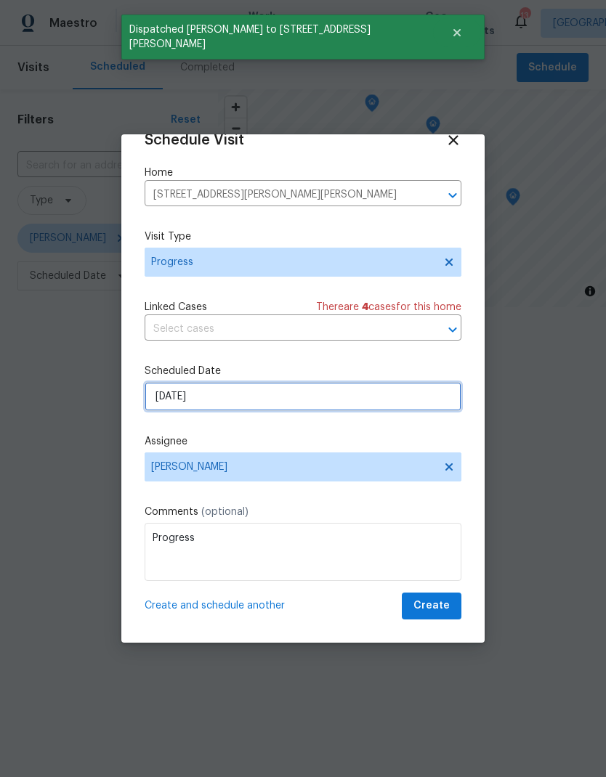
click at [187, 388] on input "10/15/2025" at bounding box center [303, 396] width 317 height 29
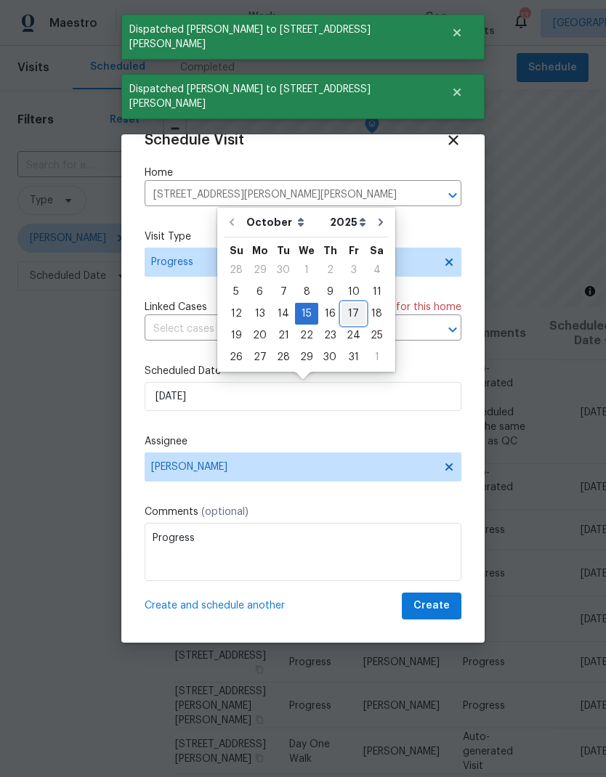
click at [349, 317] on div "17" at bounding box center [353, 314] width 24 height 20
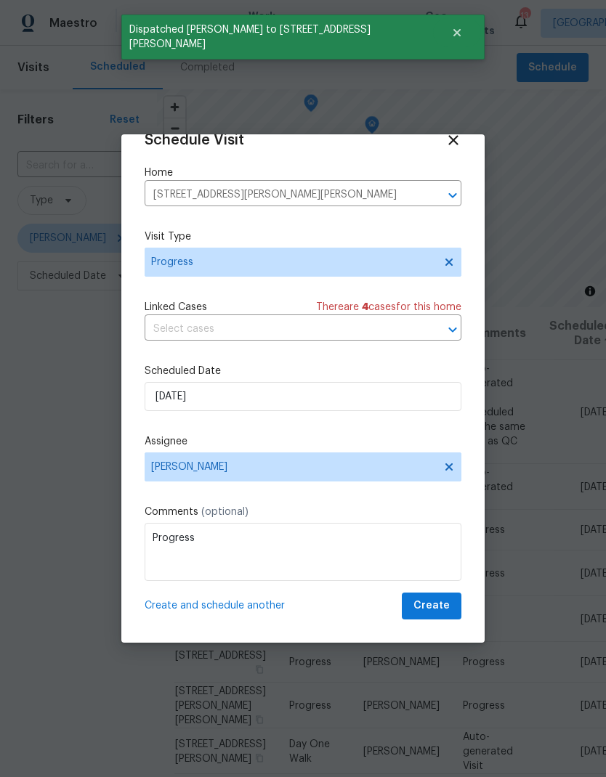
click at [177, 515] on span "Create and schedule another" at bounding box center [215, 606] width 140 height 15
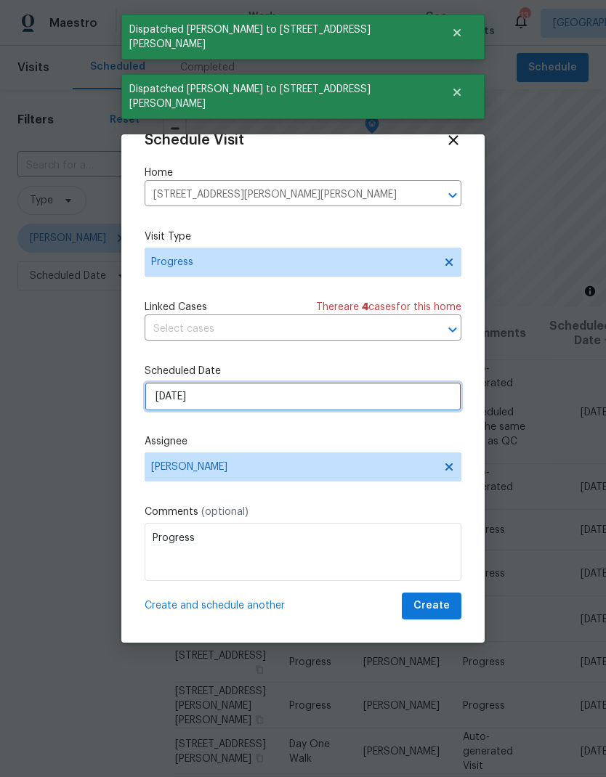
click at [179, 398] on input "10/17/2025" at bounding box center [303, 396] width 317 height 29
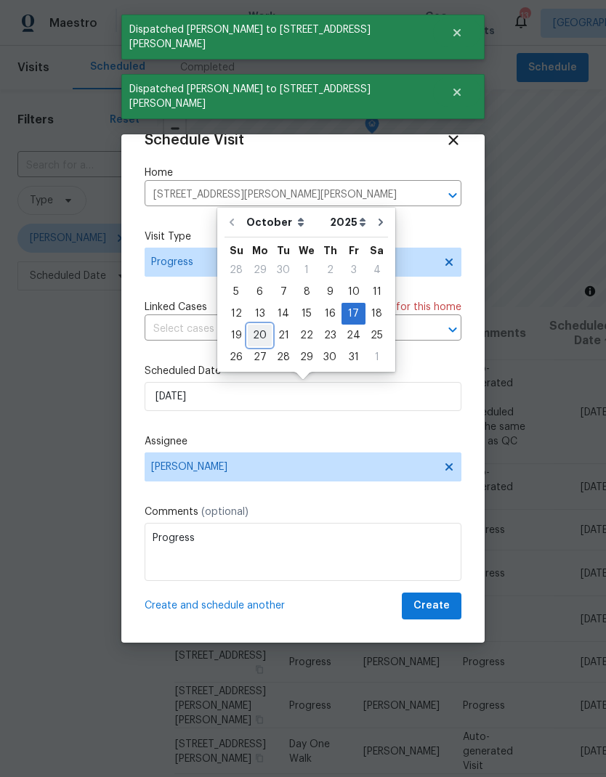
click at [257, 333] on div "20" at bounding box center [260, 335] width 24 height 20
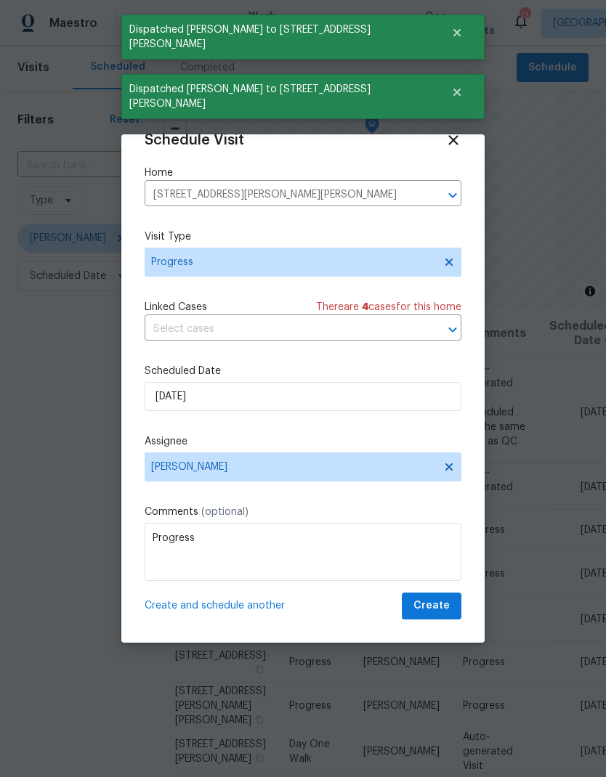
click at [178, 515] on span "Create and schedule another" at bounding box center [215, 606] width 140 height 15
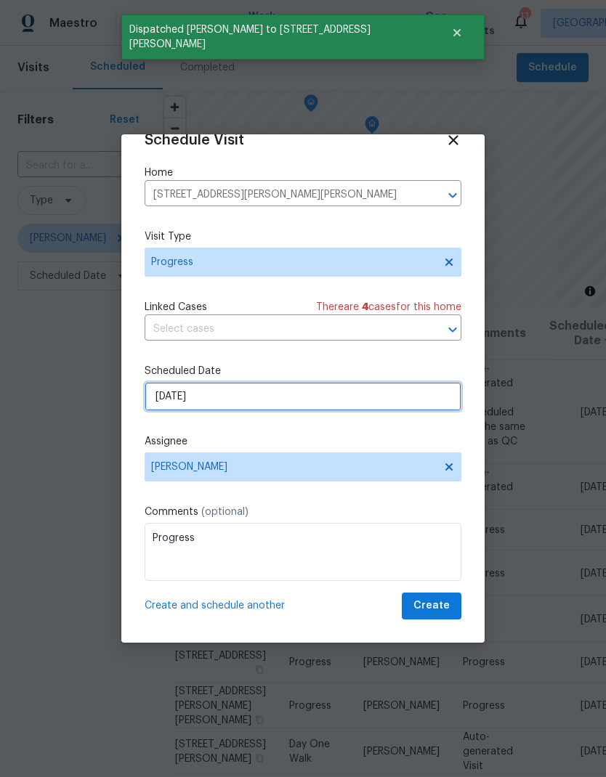
click at [187, 396] on input "10/20/2025" at bounding box center [303, 396] width 317 height 29
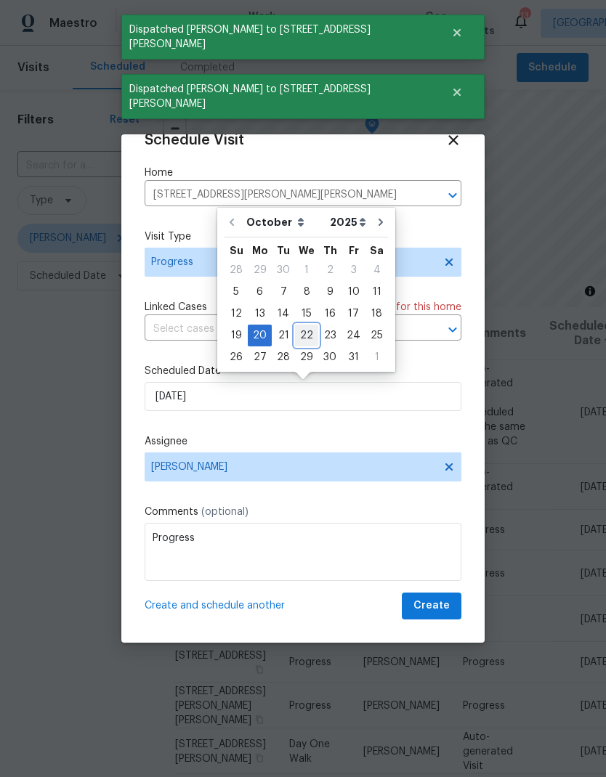
click at [300, 333] on div "22" at bounding box center [306, 335] width 23 height 20
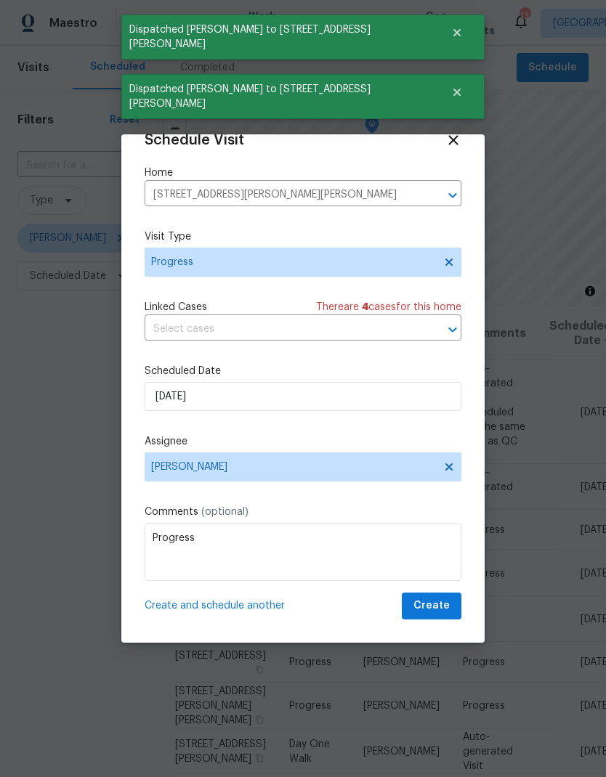
click at [198, 515] on span "Create and schedule another" at bounding box center [215, 606] width 140 height 15
click at [193, 400] on input "10/22/2025" at bounding box center [303, 396] width 317 height 29
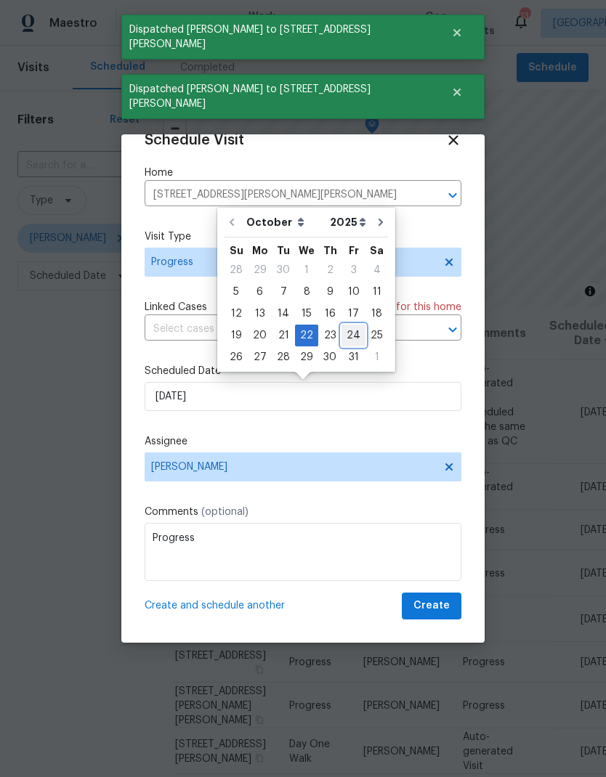
click at [346, 333] on div "24" at bounding box center [353, 335] width 24 height 20
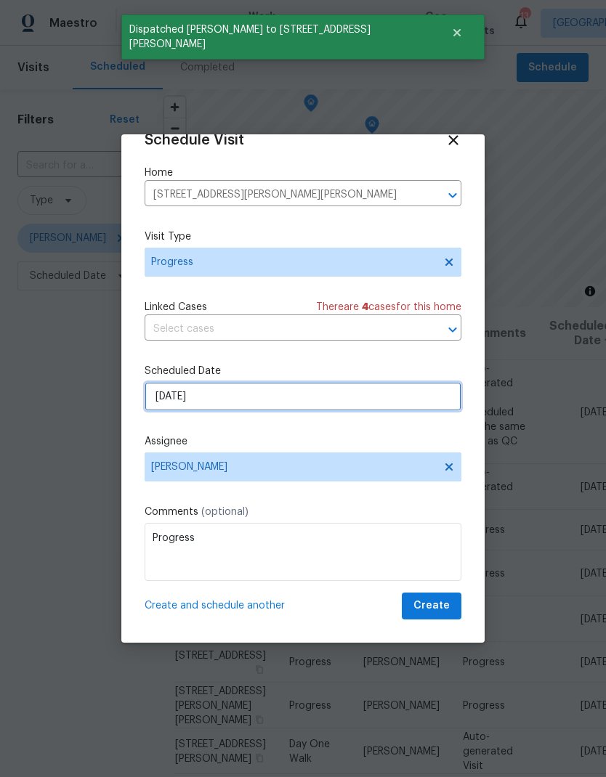
click at [172, 392] on input "10/24/2025" at bounding box center [303, 396] width 317 height 29
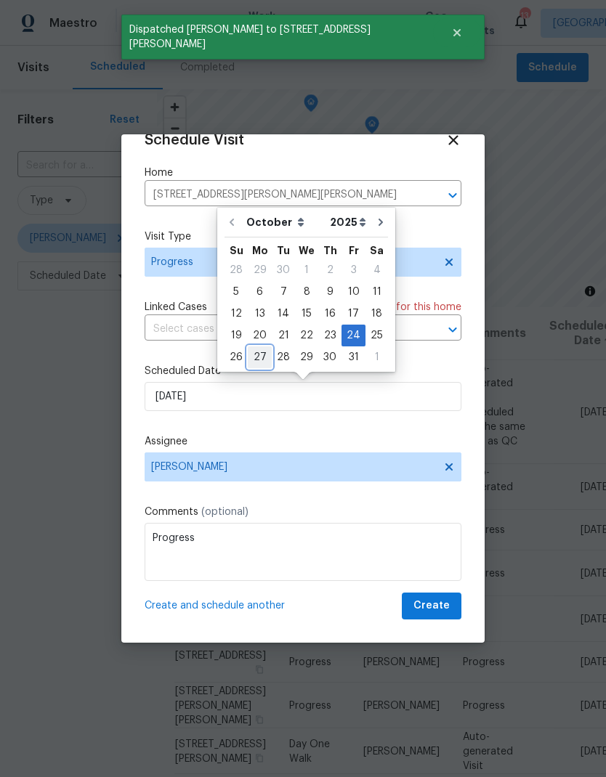
click at [254, 362] on div "27" at bounding box center [260, 357] width 24 height 20
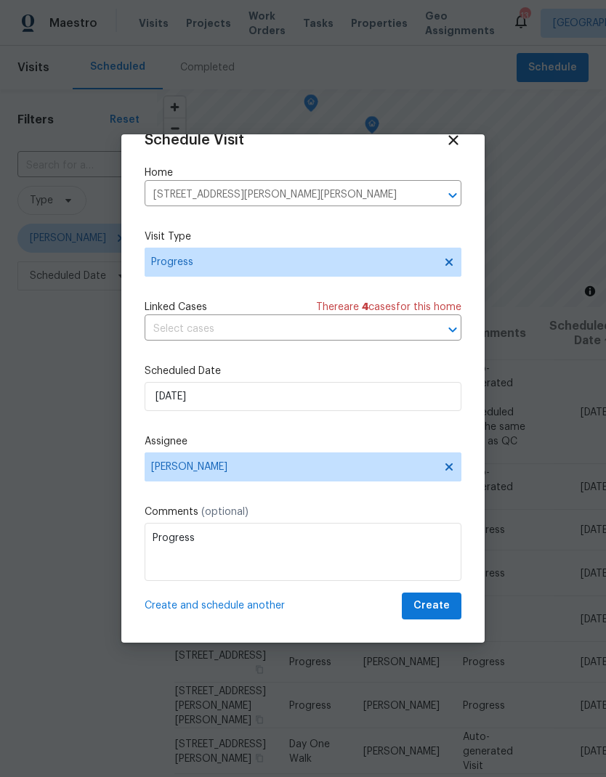
click at [198, 515] on span "Create and schedule another" at bounding box center [215, 606] width 140 height 15
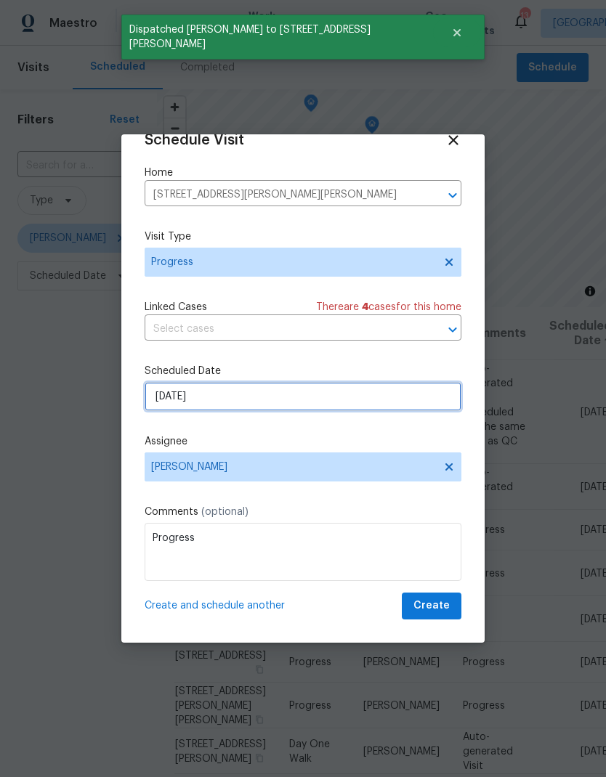
click at [175, 392] on input "10/27/2025" at bounding box center [303, 396] width 317 height 29
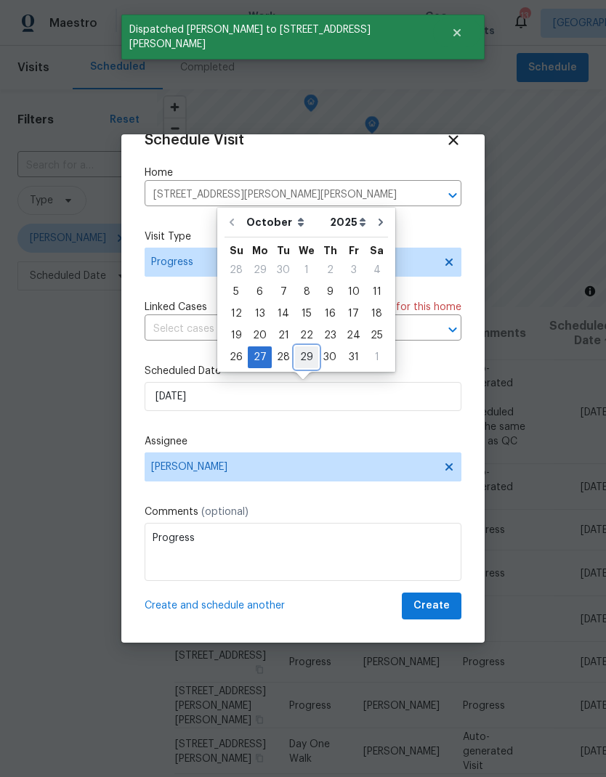
click at [299, 348] on div "29" at bounding box center [306, 357] width 23 height 20
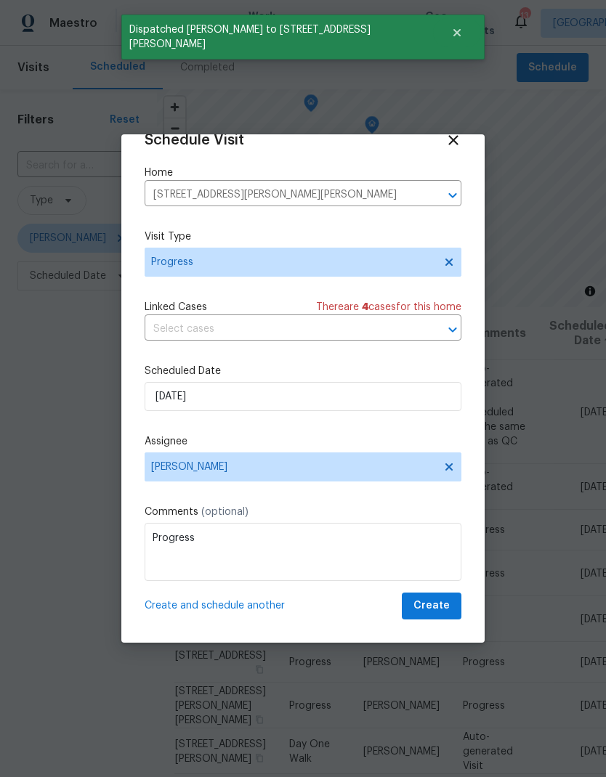
click at [190, 515] on span "Create and schedule another" at bounding box center [215, 606] width 140 height 15
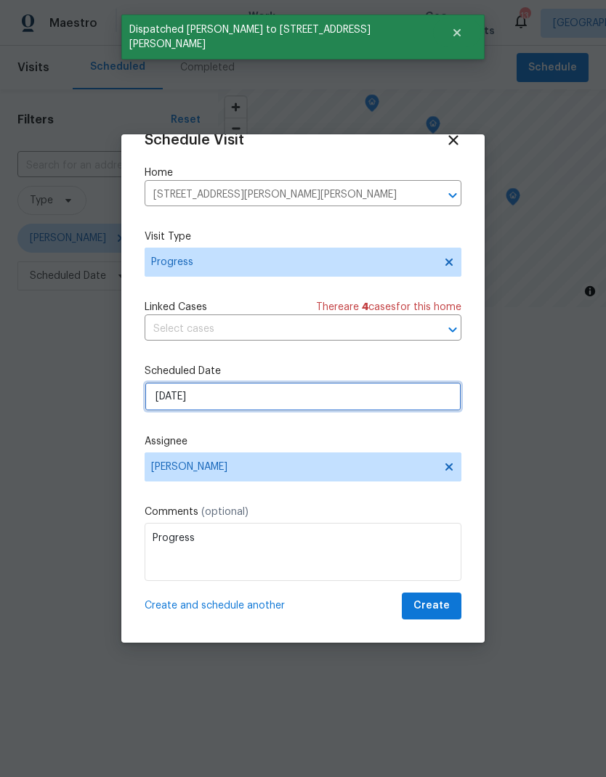
click at [193, 404] on input "10/29/2025" at bounding box center [303, 396] width 317 height 29
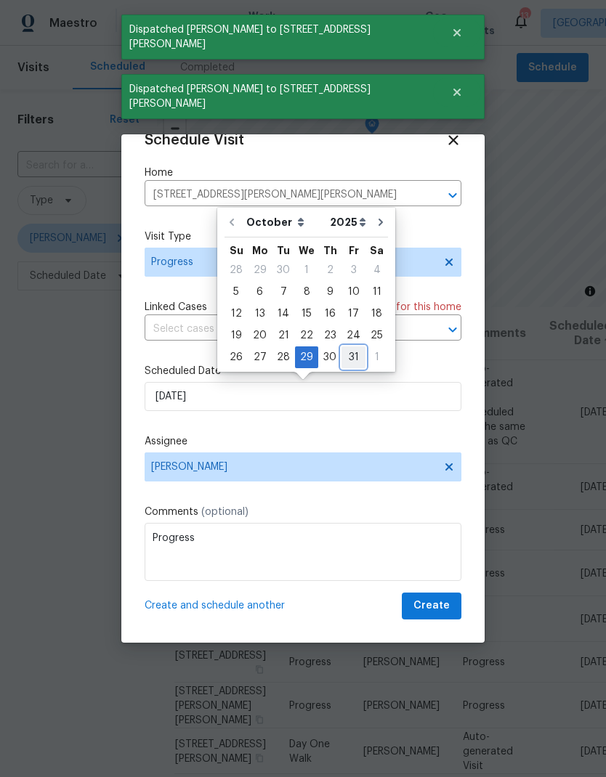
click at [347, 360] on div "31" at bounding box center [353, 357] width 24 height 20
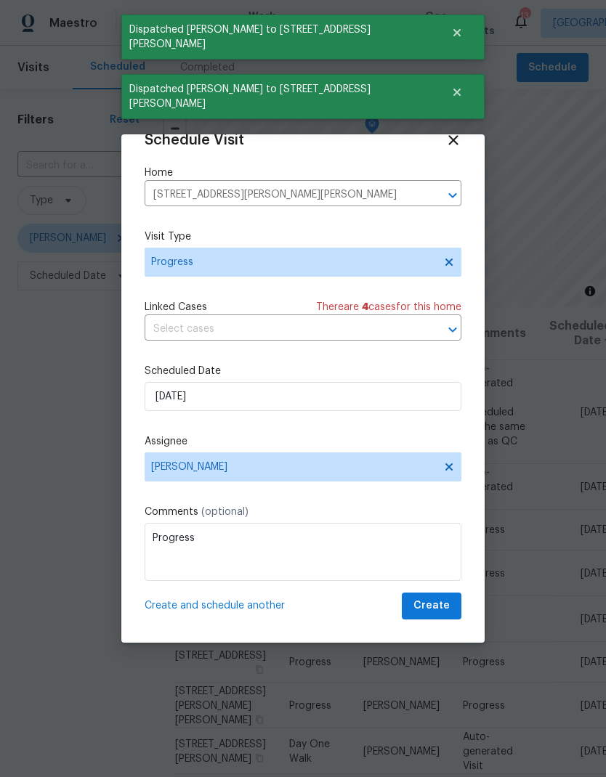
click at [216, 515] on span "Create and schedule another" at bounding box center [215, 606] width 140 height 15
click at [198, 408] on input "10/31/2025" at bounding box center [303, 396] width 317 height 29
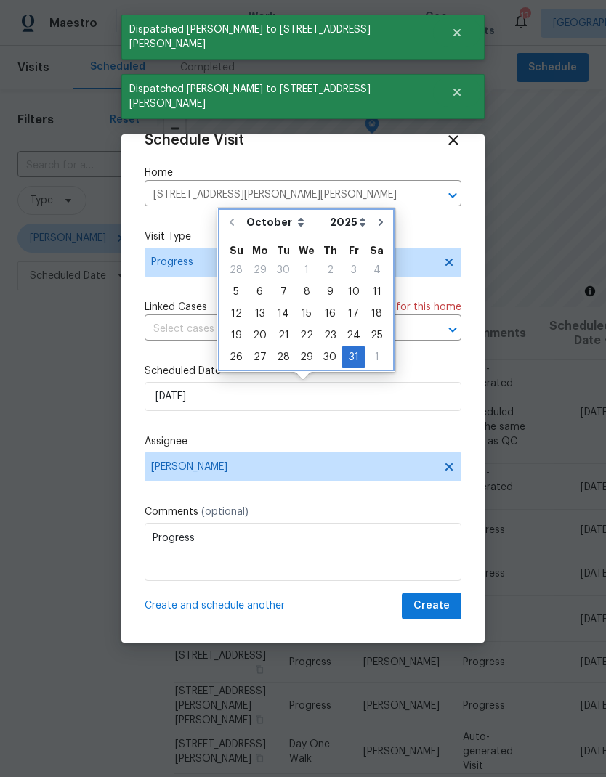
click at [370, 220] on button "Go to next month" at bounding box center [381, 222] width 22 height 29
type input "11/30/2025"
select select "10"
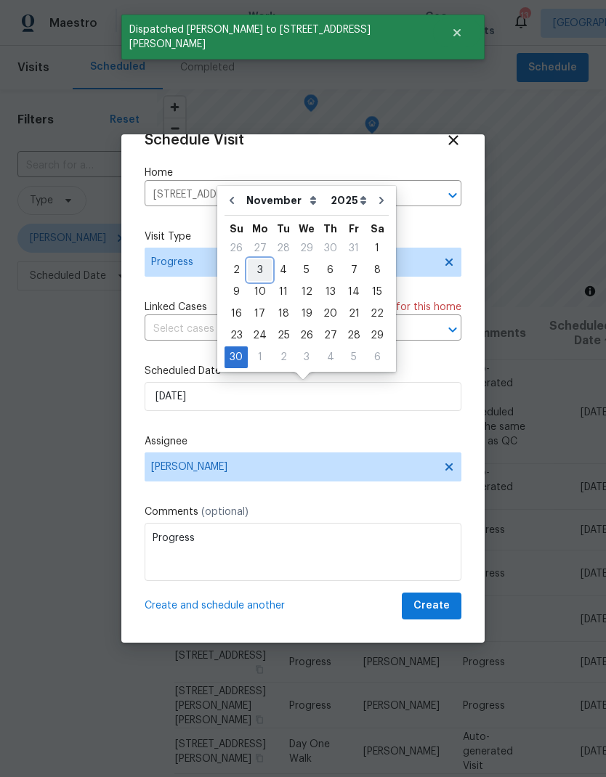
click at [257, 266] on div "3" at bounding box center [260, 270] width 24 height 20
type input "11/3/2025"
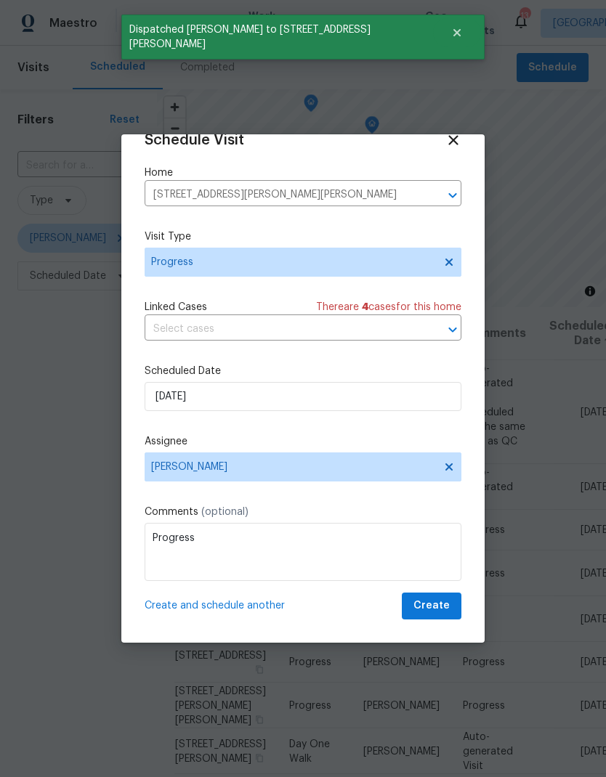
click at [196, 515] on span "Create and schedule another" at bounding box center [215, 606] width 140 height 15
click at [203, 395] on input "11/3/2025" at bounding box center [303, 396] width 317 height 29
select select "10"
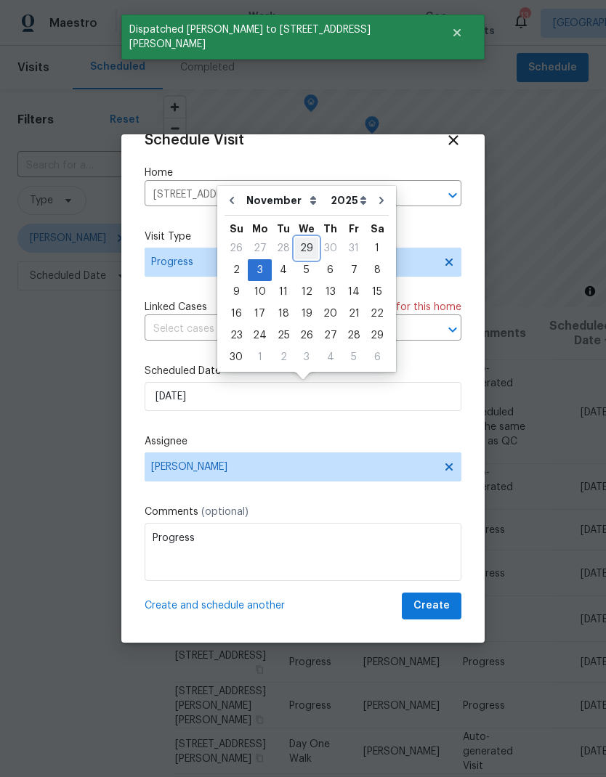
click at [297, 259] on div "29" at bounding box center [306, 249] width 23 height 22
type input "10/29/2025"
select select "9"
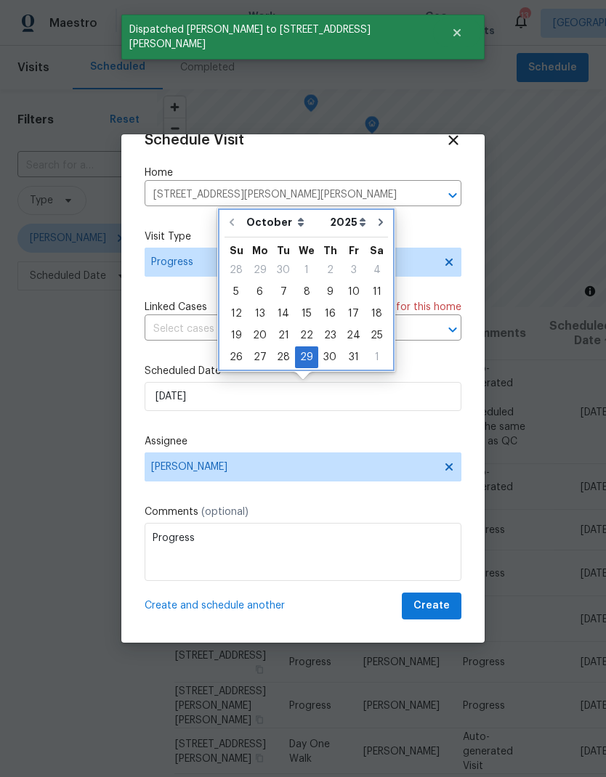
click at [370, 214] on button "Go to next month" at bounding box center [381, 222] width 22 height 29
type input "11/29/2025"
select select "10"
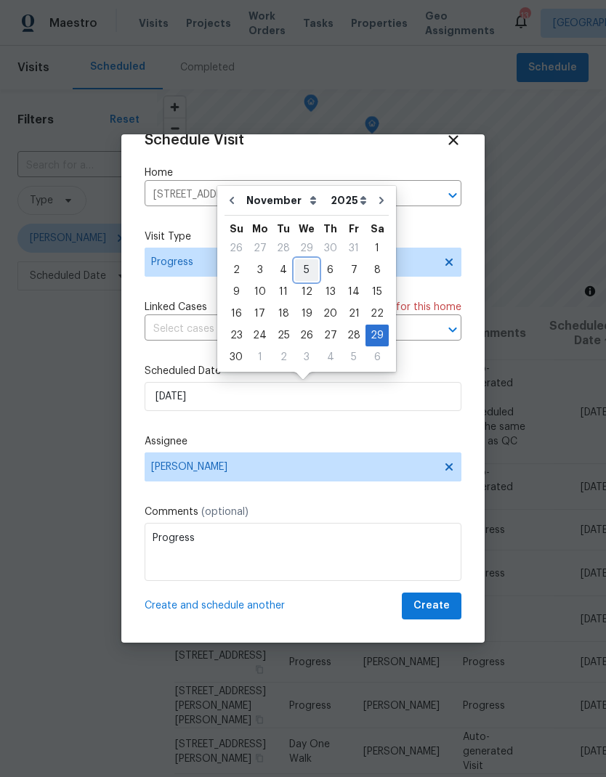
click at [298, 269] on div "5" at bounding box center [306, 270] width 23 height 20
type input "11/5/2025"
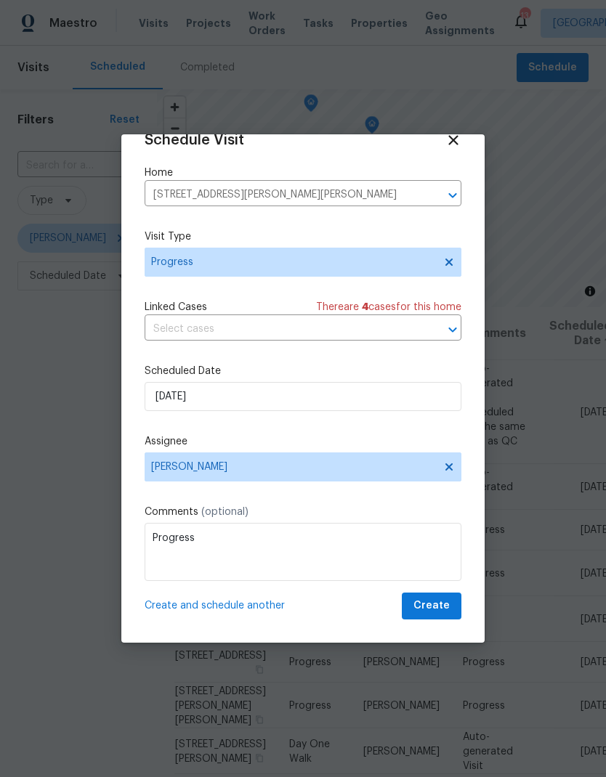
click at [177, 515] on span "Create and schedule another" at bounding box center [215, 606] width 140 height 15
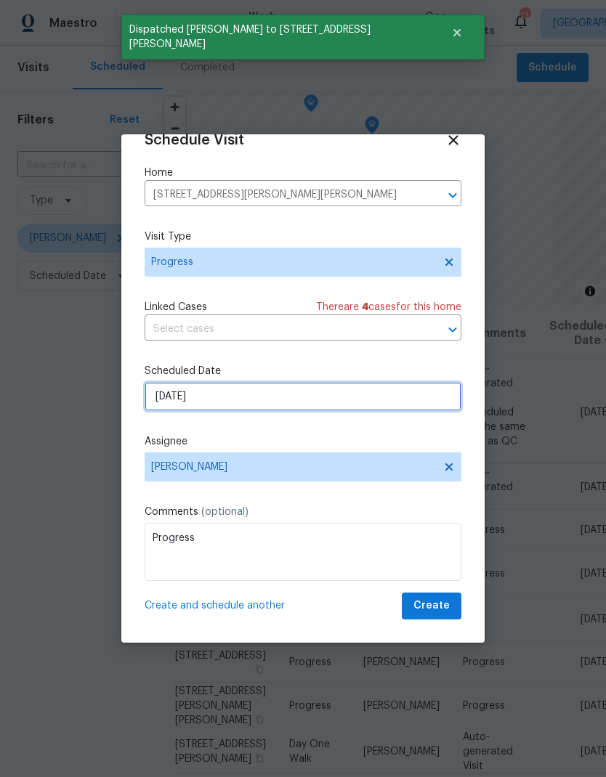
click at [194, 388] on input "11/5/2025" at bounding box center [303, 396] width 317 height 29
select select "10"
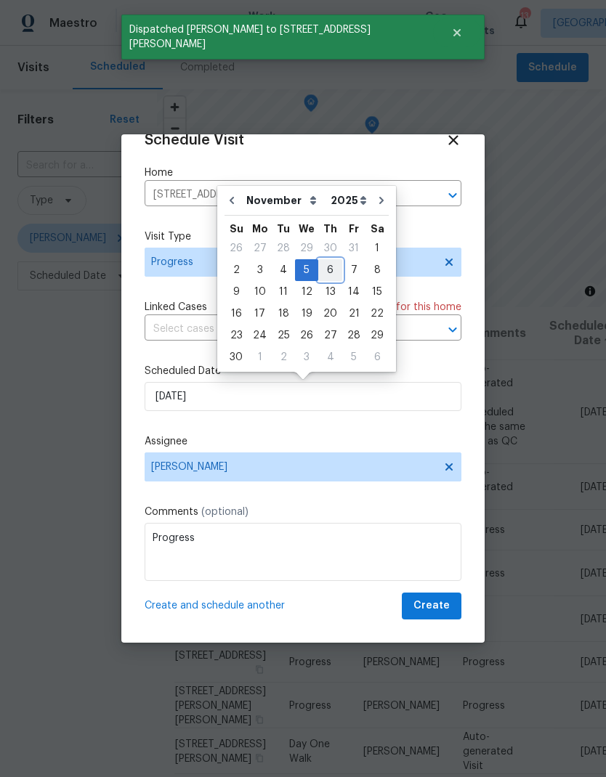
click at [336, 269] on div "6" at bounding box center [330, 270] width 24 height 20
type input "11/6/2025"
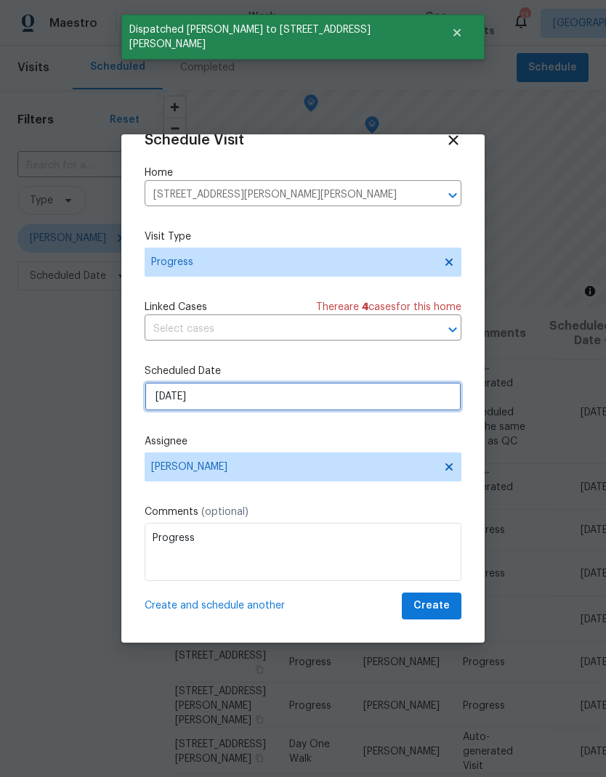
click at [187, 389] on input "11/6/2025" at bounding box center [303, 396] width 317 height 29
select select "10"
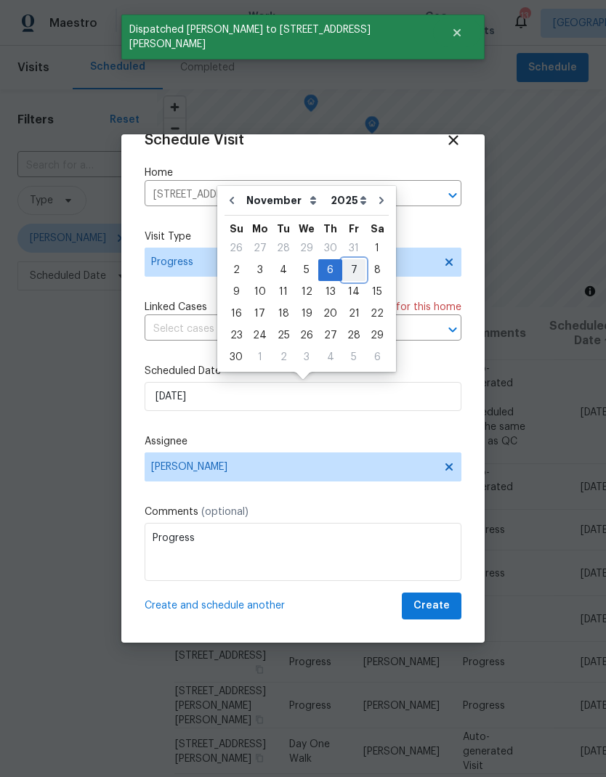
click at [347, 266] on div "7" at bounding box center [353, 270] width 23 height 20
type input "11/7/2025"
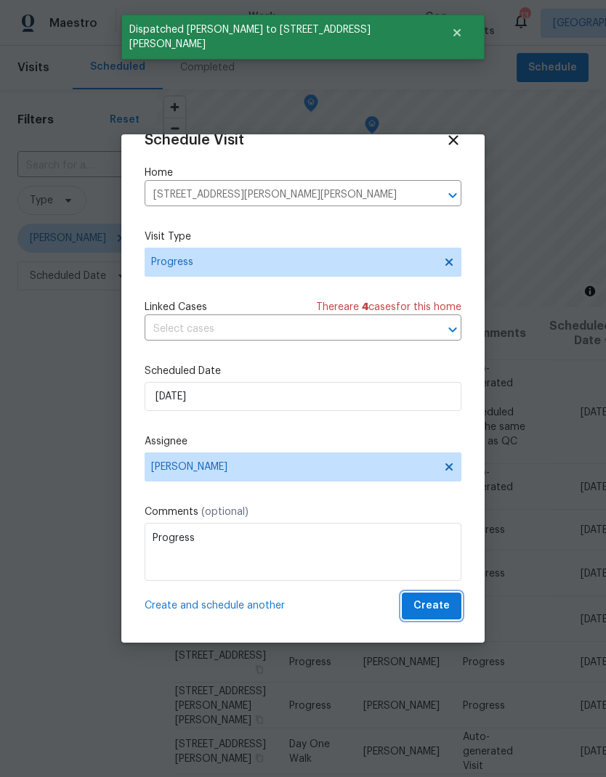
click at [419, 515] on button "Create" at bounding box center [432, 606] width 60 height 27
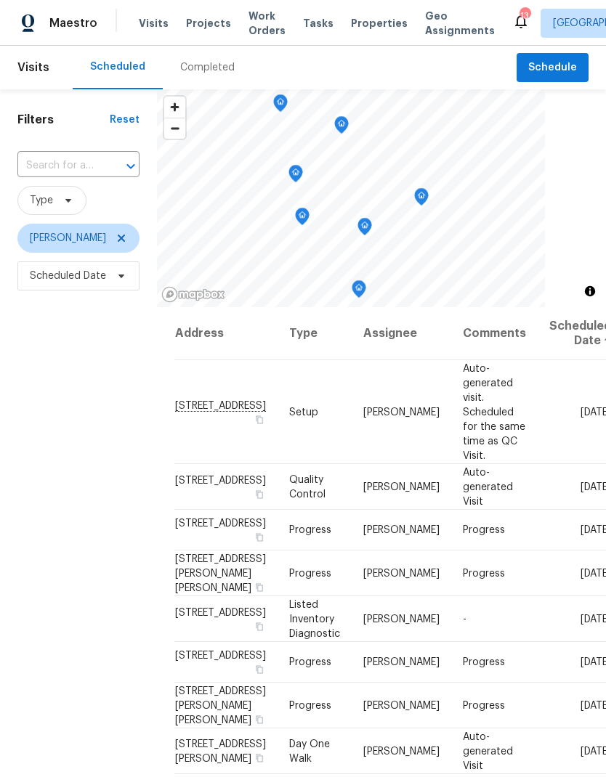
click at [123, 302] on div "Filters Reset ​ Type [PERSON_NAME] Scheduled Date" at bounding box center [78, 509] width 157 height 840
click at [102, 275] on span "Scheduled Date" at bounding box center [68, 276] width 76 height 15
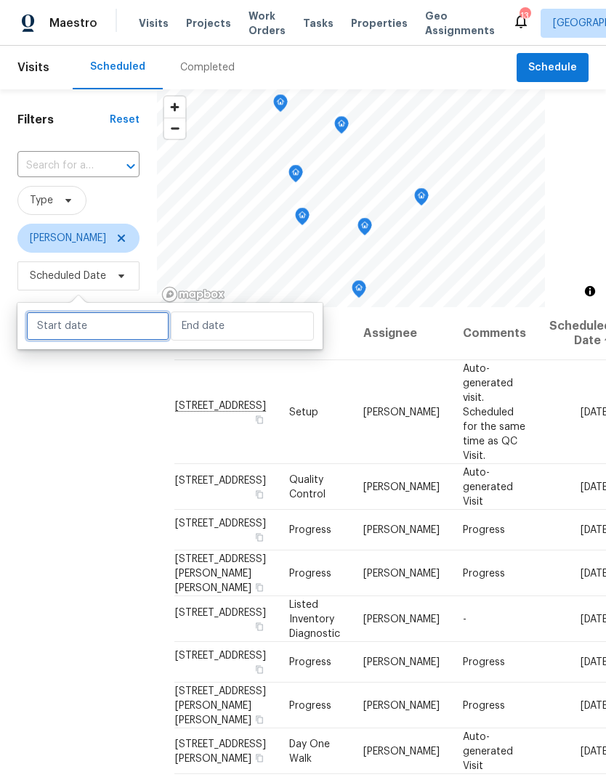
click at [69, 336] on input "text" at bounding box center [97, 326] width 143 height 29
select select "9"
select select "2025"
select select "10"
select select "2025"
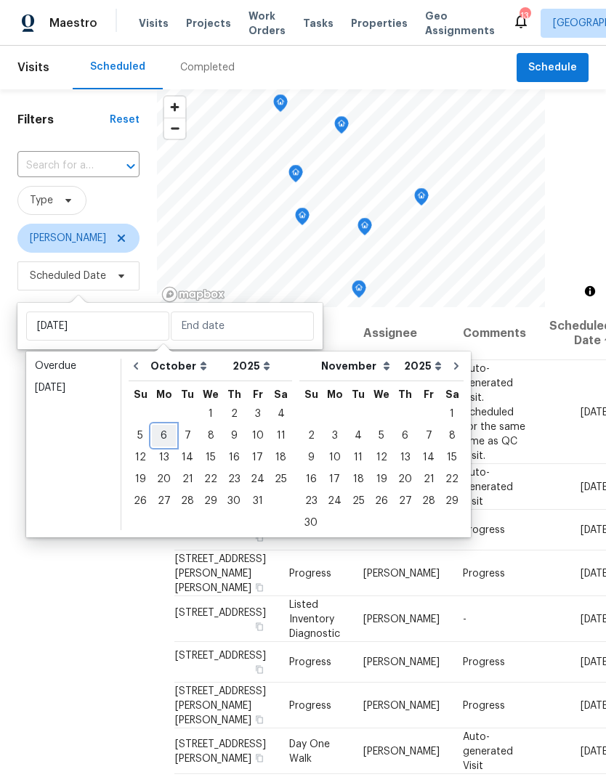
click at [163, 435] on div "6" at bounding box center [164, 436] width 24 height 20
type input "[DATE]"
click at [159, 440] on div "6" at bounding box center [164, 436] width 24 height 20
type input "[DATE]"
